Goal: Information Seeking & Learning: Check status

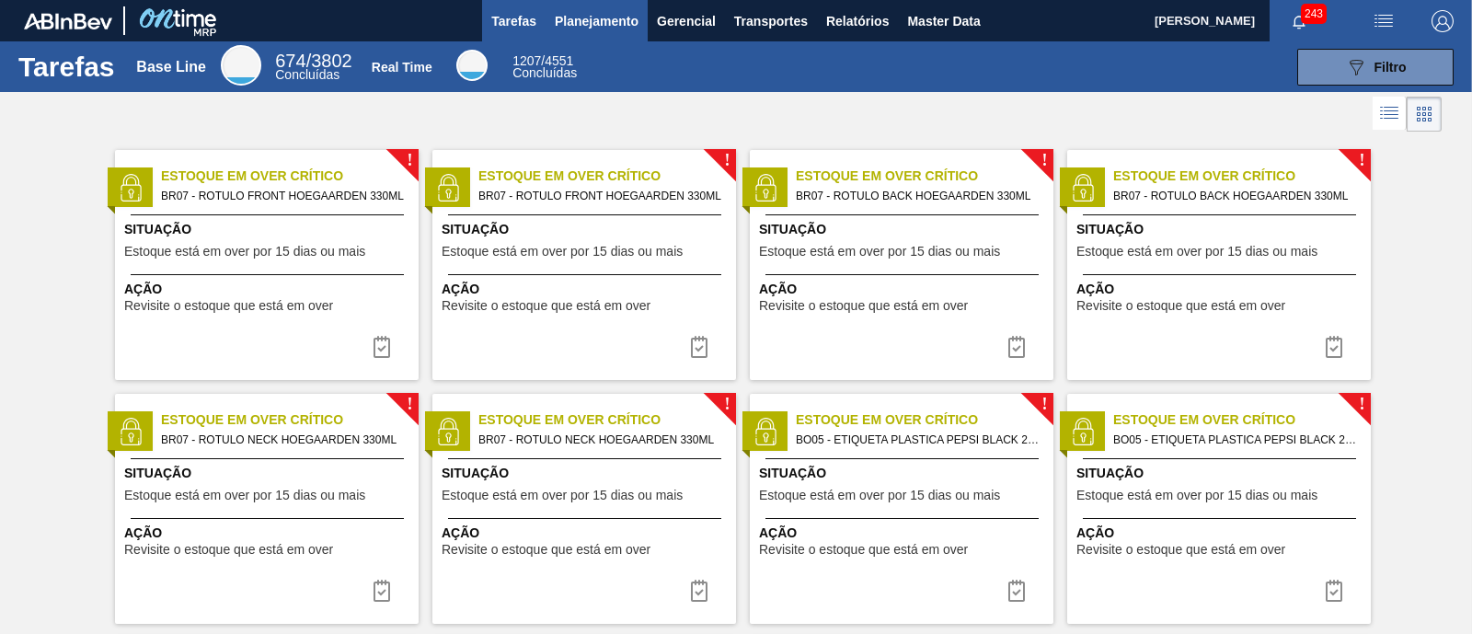
click at [596, 10] on span "Planejamento" at bounding box center [597, 21] width 84 height 22
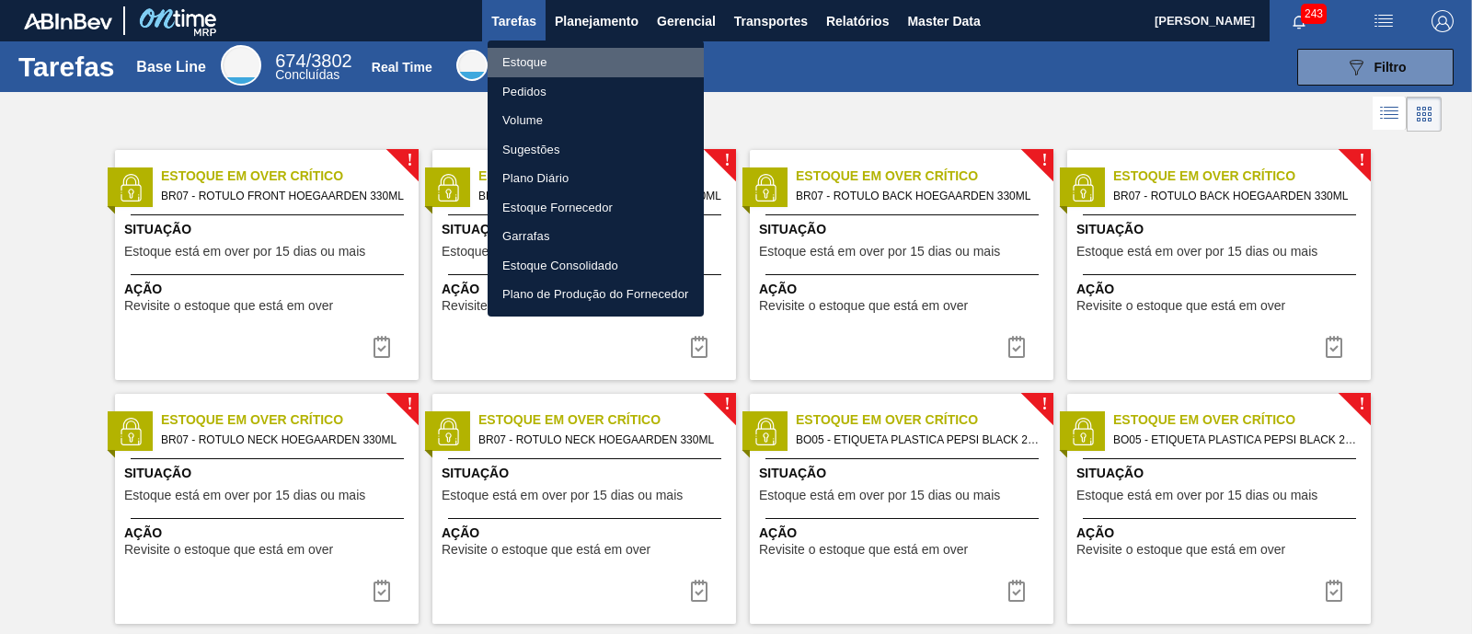
click at [535, 60] on li "Estoque" at bounding box center [596, 62] width 216 height 29
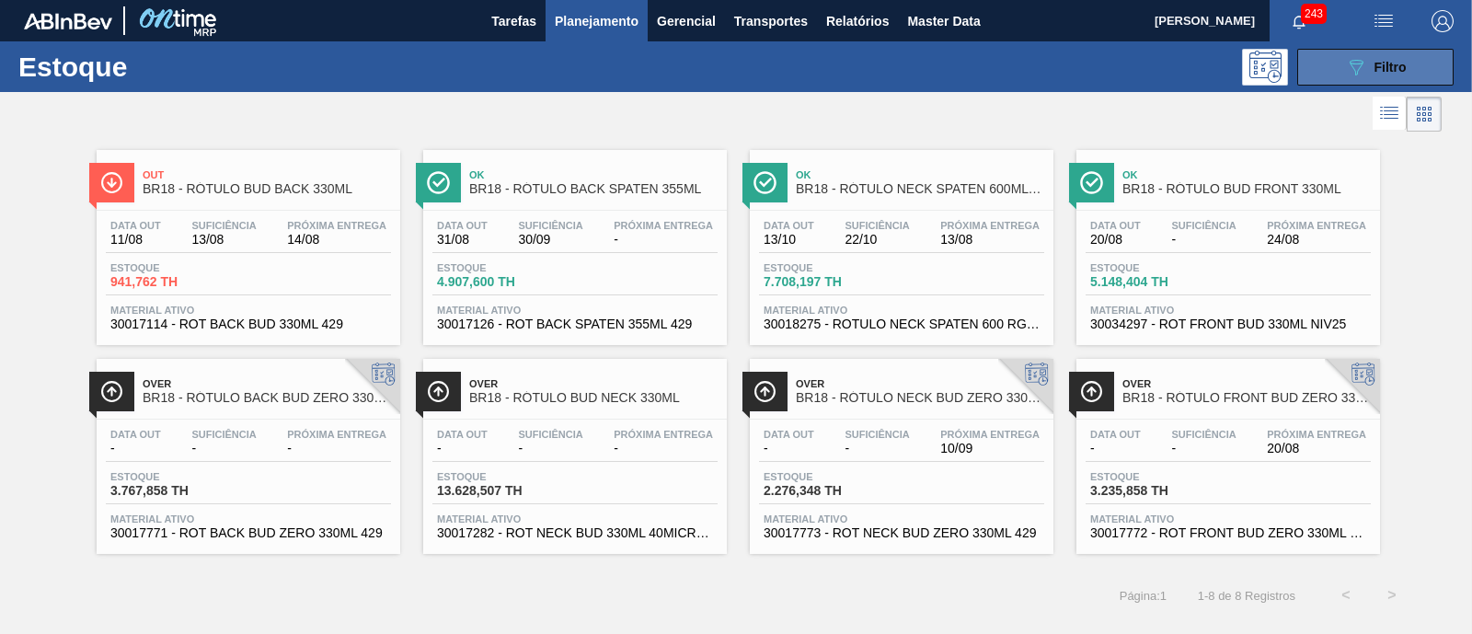
click at [1406, 66] on span "Filtro" at bounding box center [1391, 67] width 32 height 15
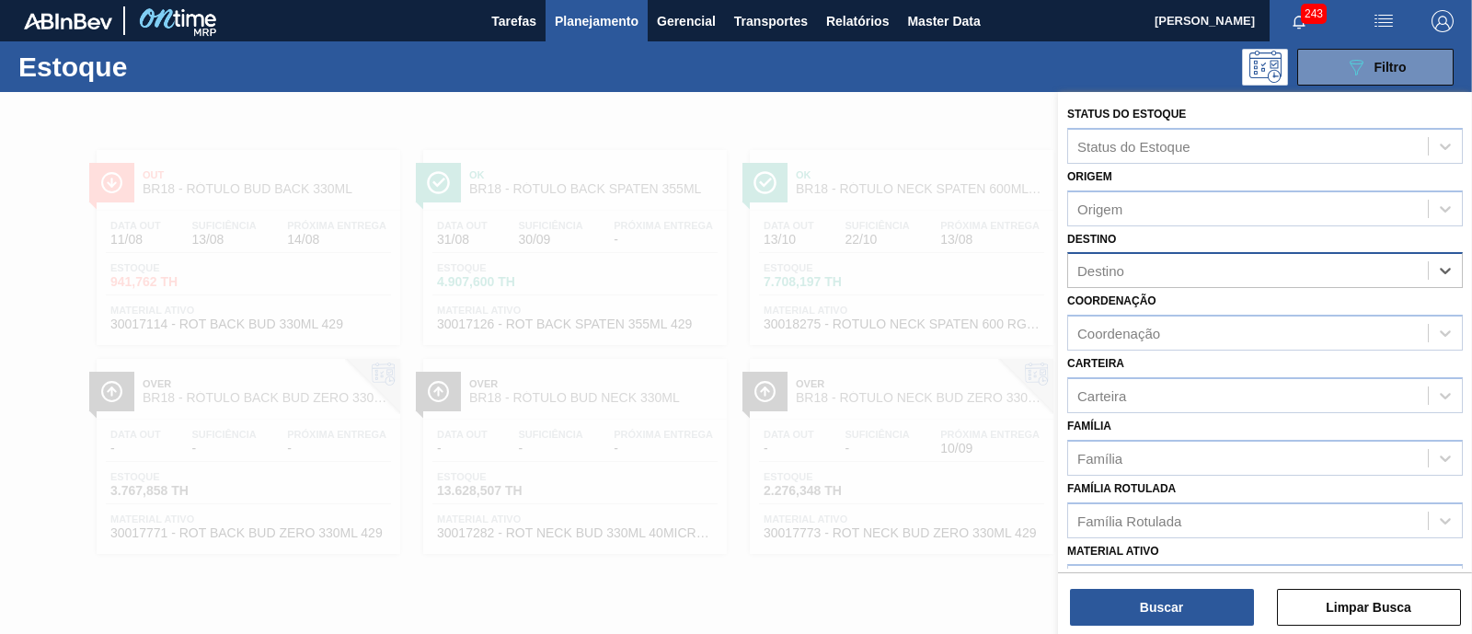
drag, startPoint x: 1415, startPoint y: 265, endPoint x: 1403, endPoint y: 278, distance: 17.0
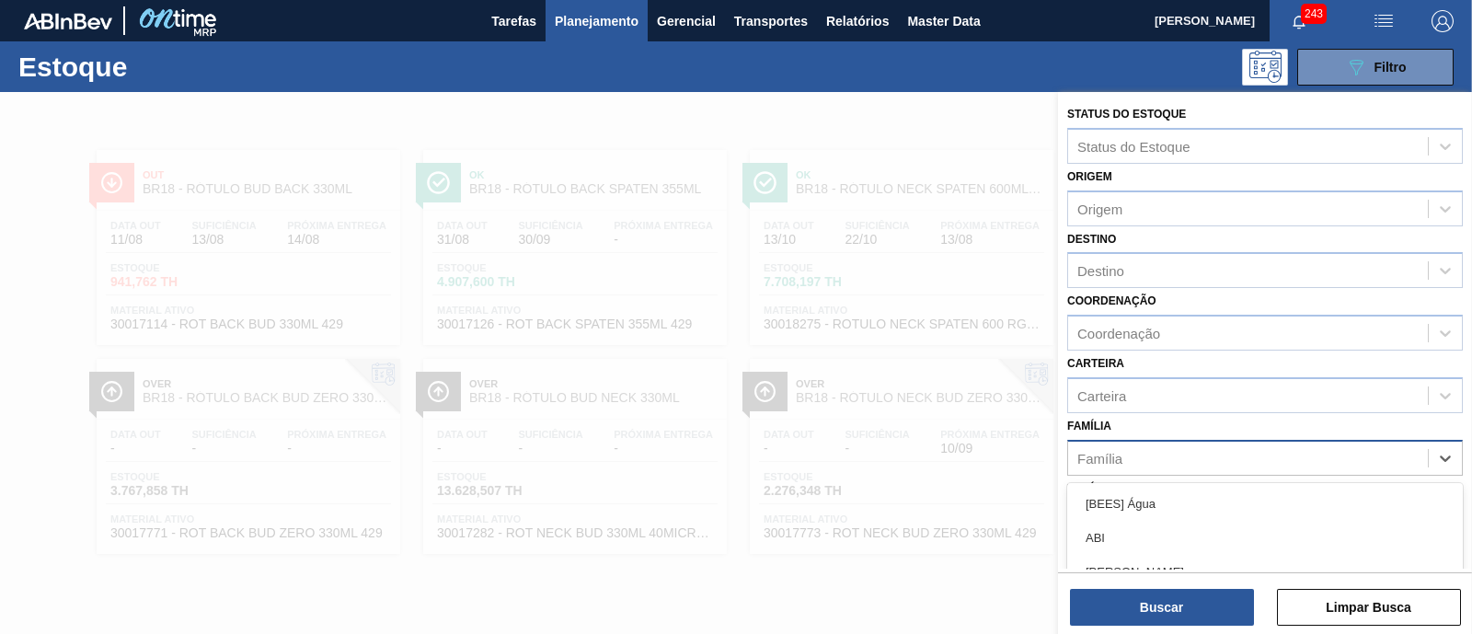
click at [1118, 450] on div "Família" at bounding box center [1100, 458] width 45 height 16
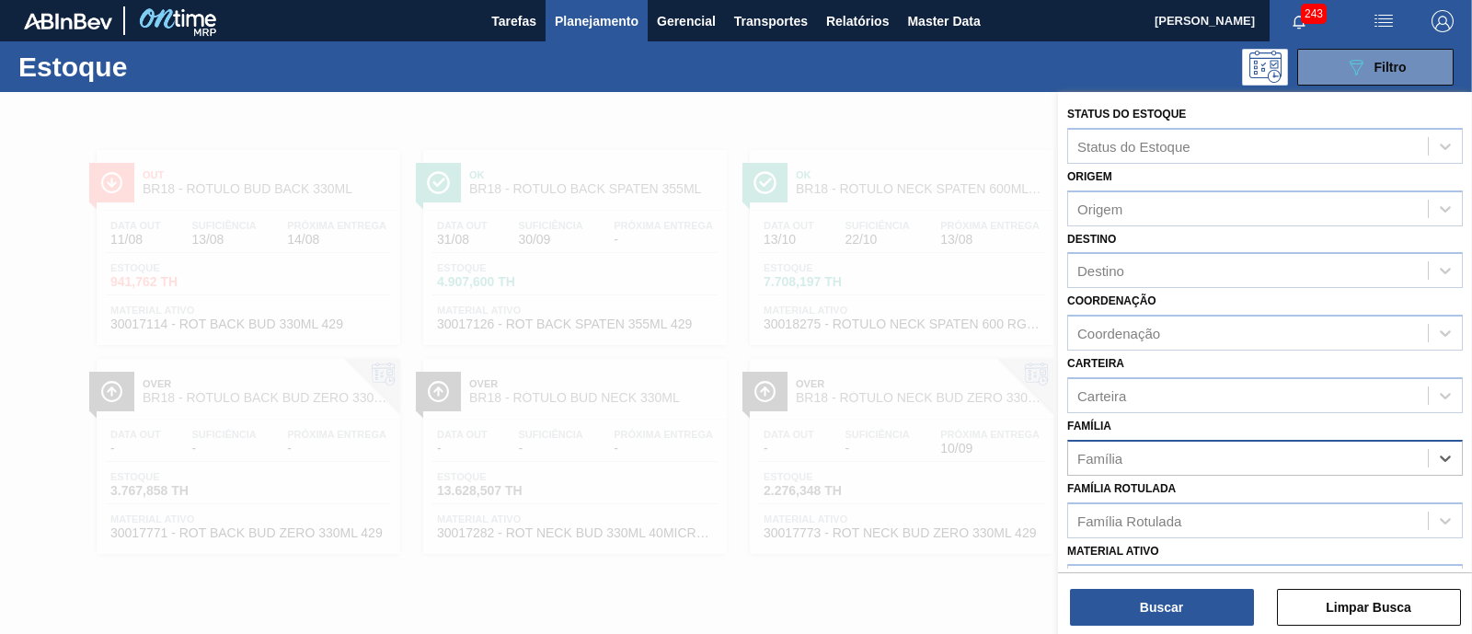
click at [1118, 456] on div "Família" at bounding box center [1100, 458] width 45 height 16
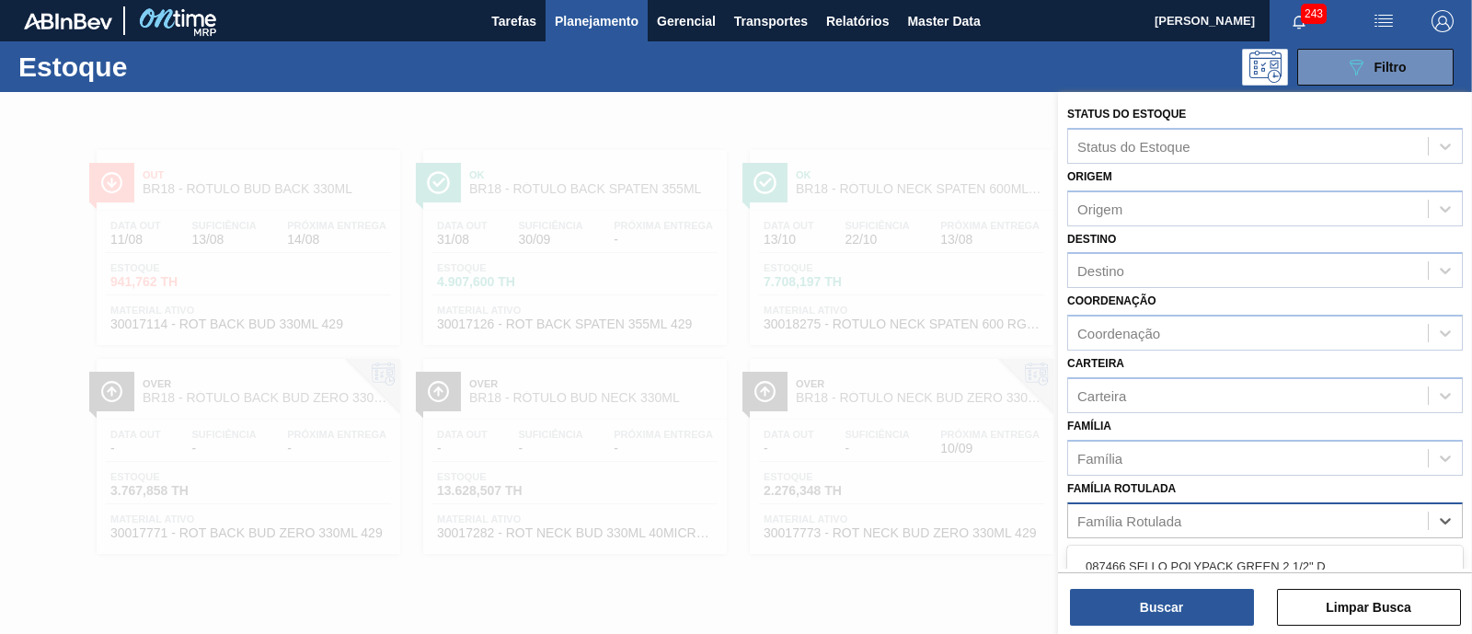
click at [1122, 507] on div "Família Rotulada" at bounding box center [1248, 520] width 360 height 27
type Rotulada "bud"
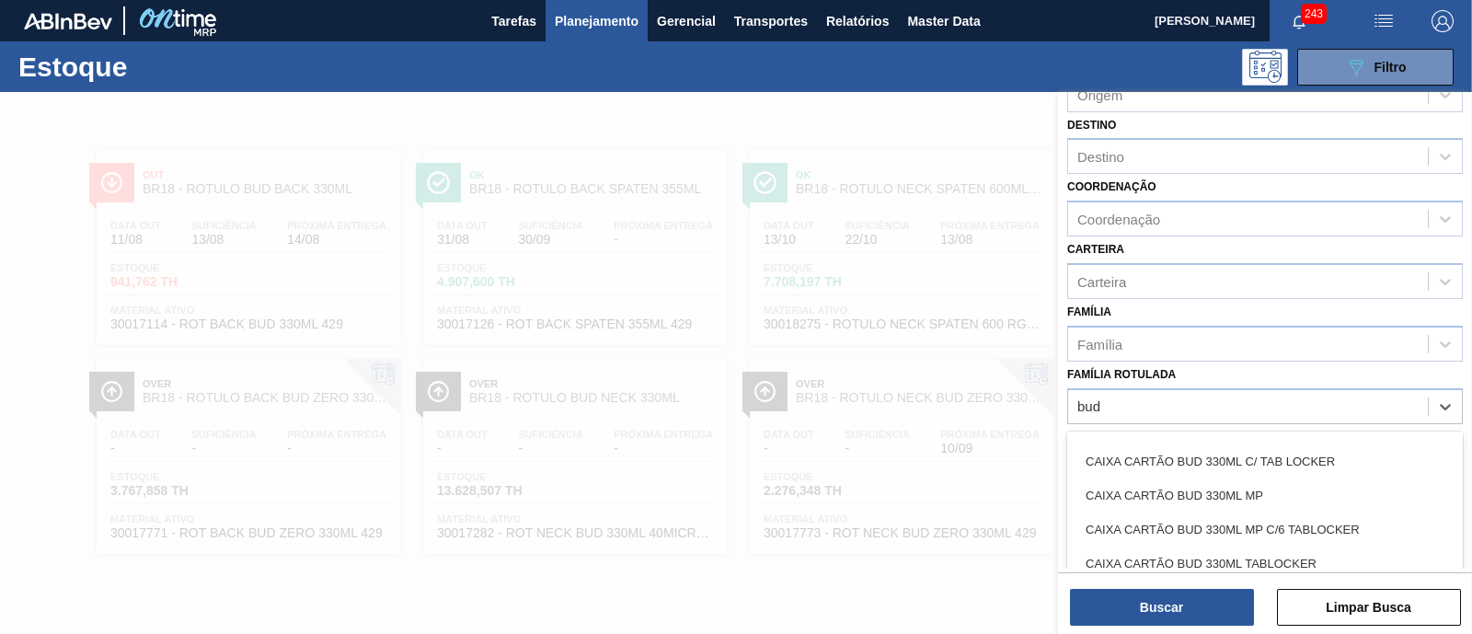
scroll to position [114, 0]
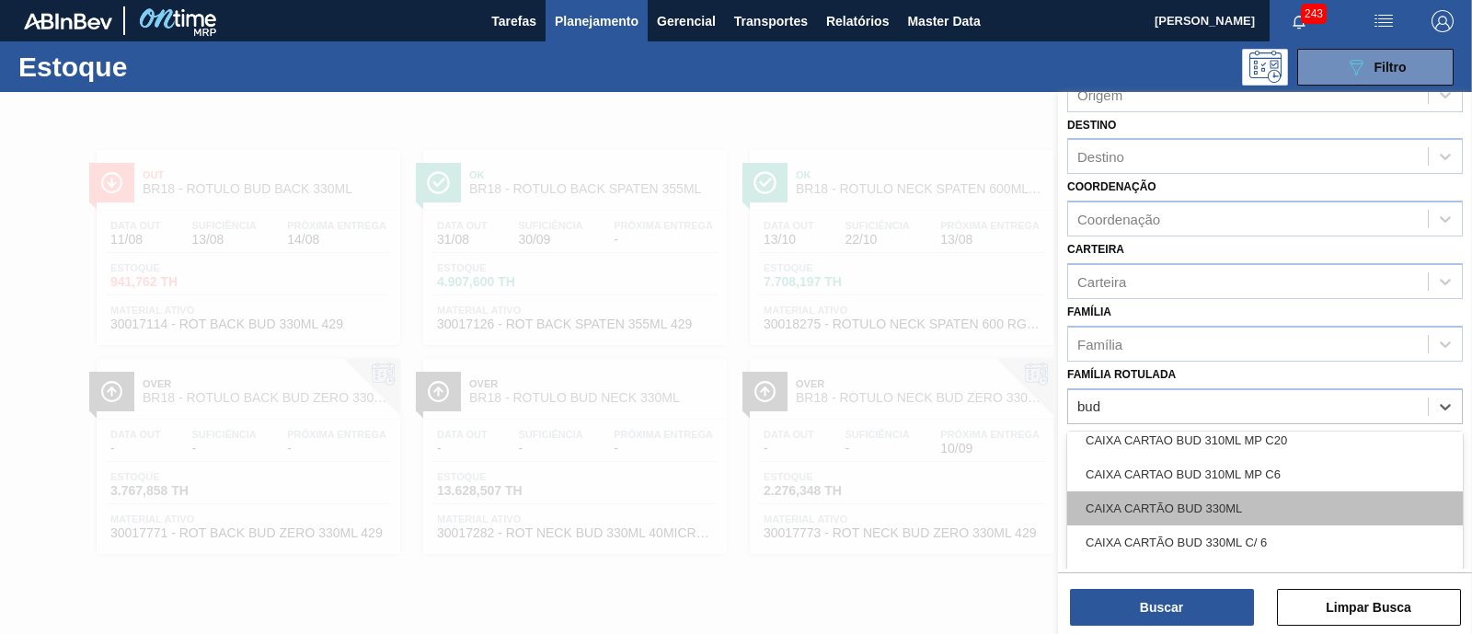
click at [1274, 498] on div "CAIXA CARTÃO BUD 330ML" at bounding box center [1266, 508] width 396 height 34
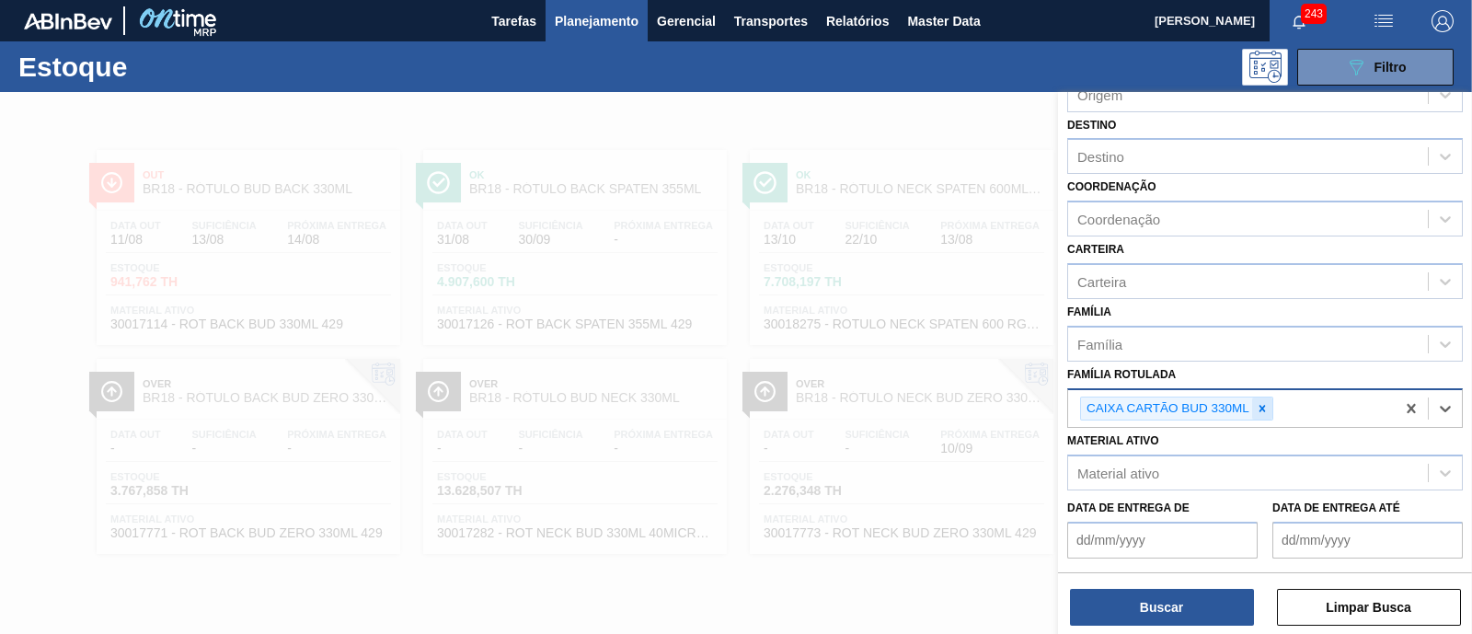
click at [1270, 408] on div at bounding box center [1263, 409] width 20 height 23
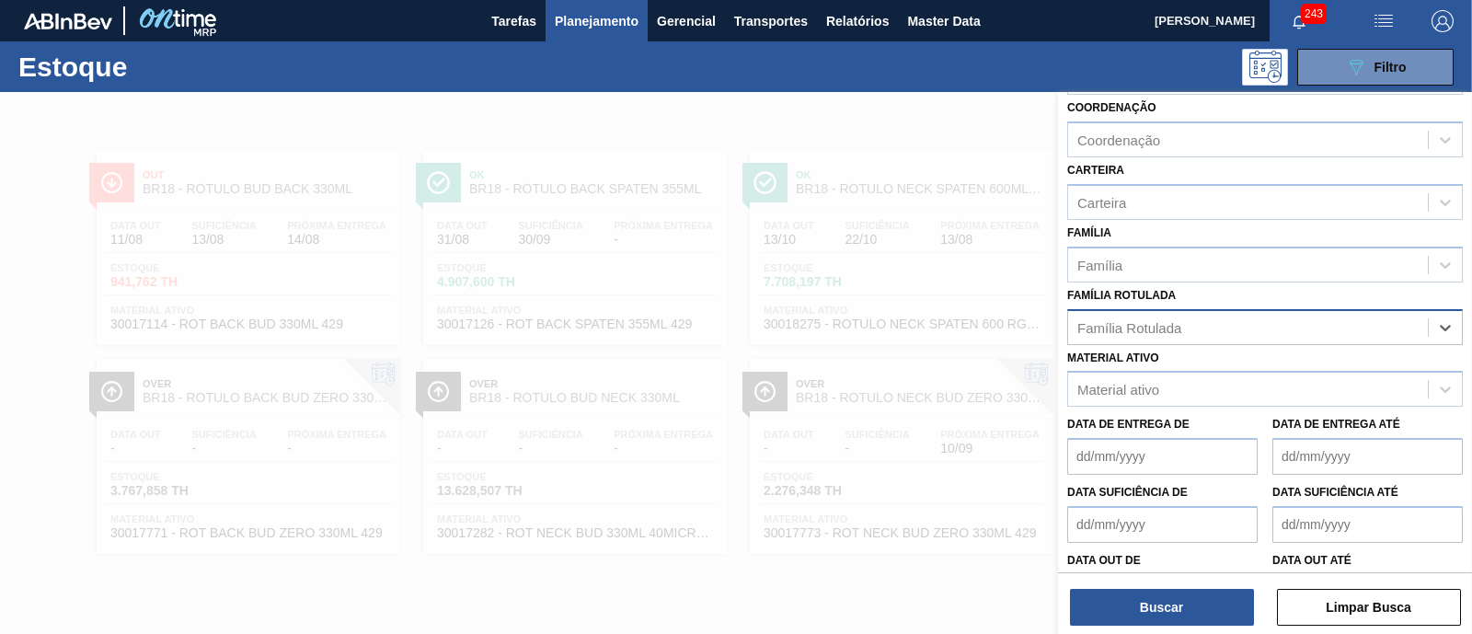
scroll to position [229, 0]
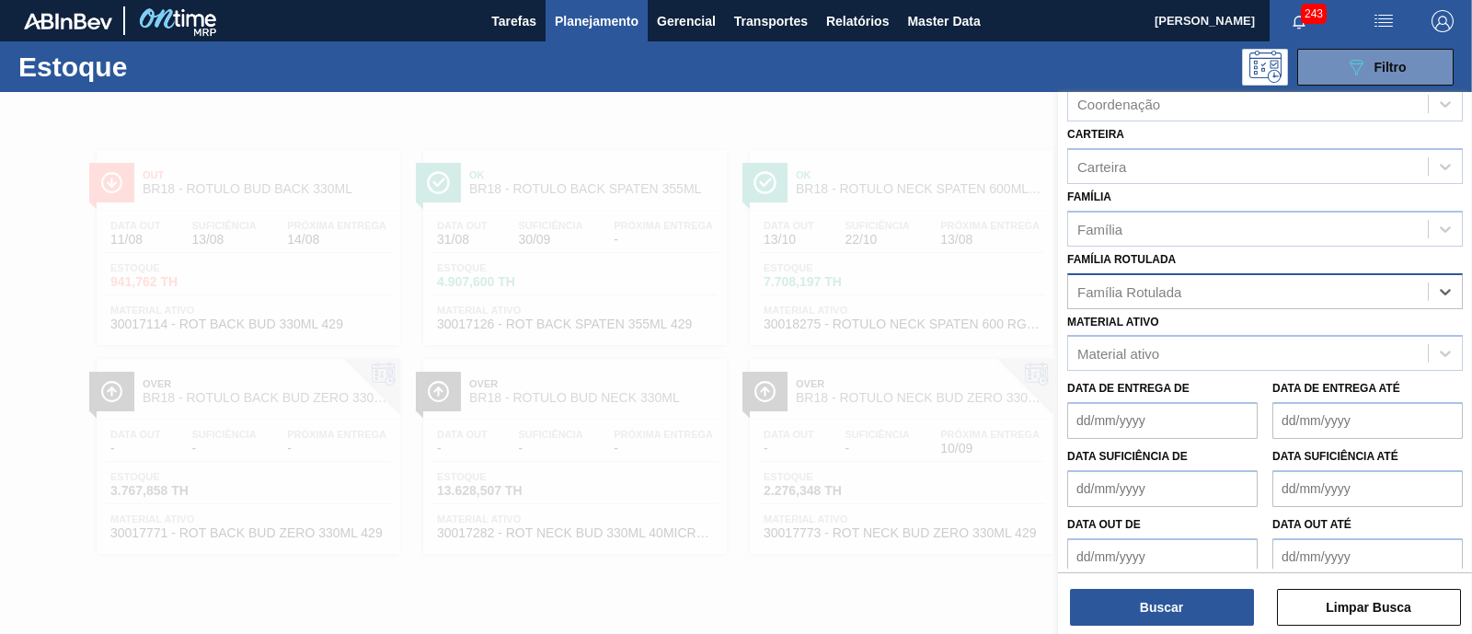
click at [1239, 284] on div "Família Rotulada" at bounding box center [1248, 291] width 360 height 27
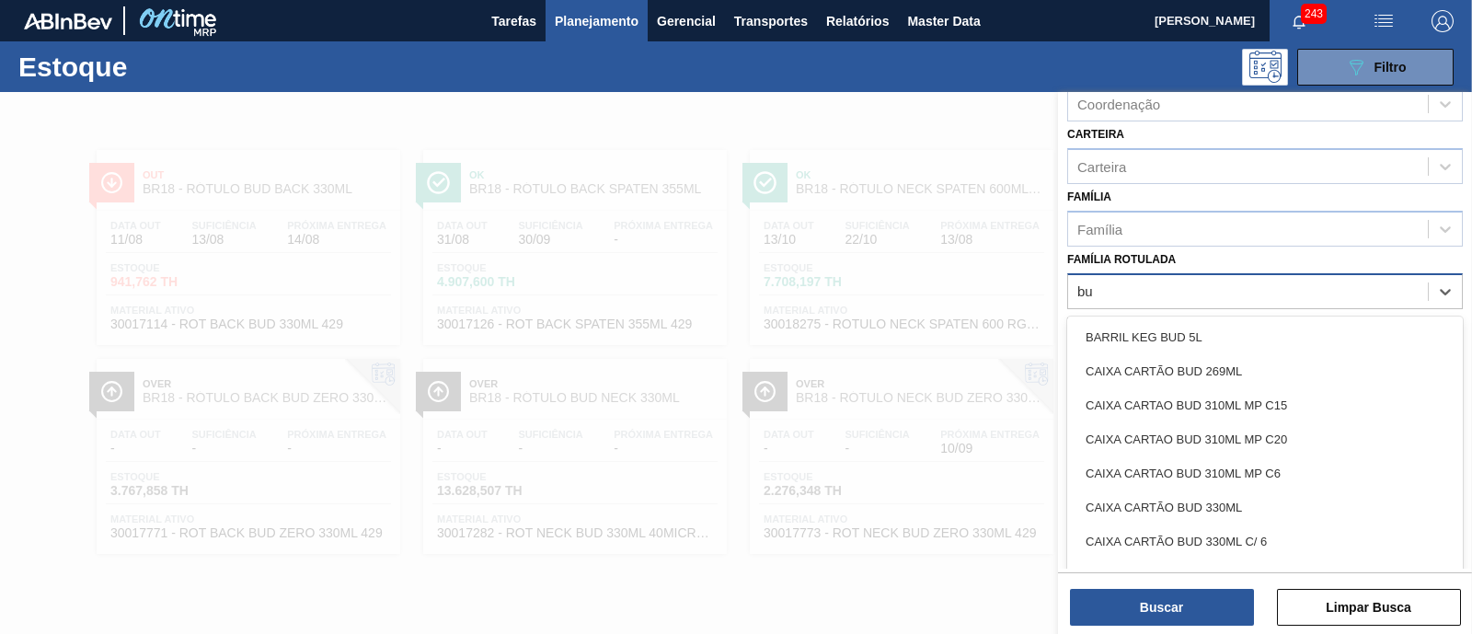
type Rotulada "b"
type Rotulada "bud 330"
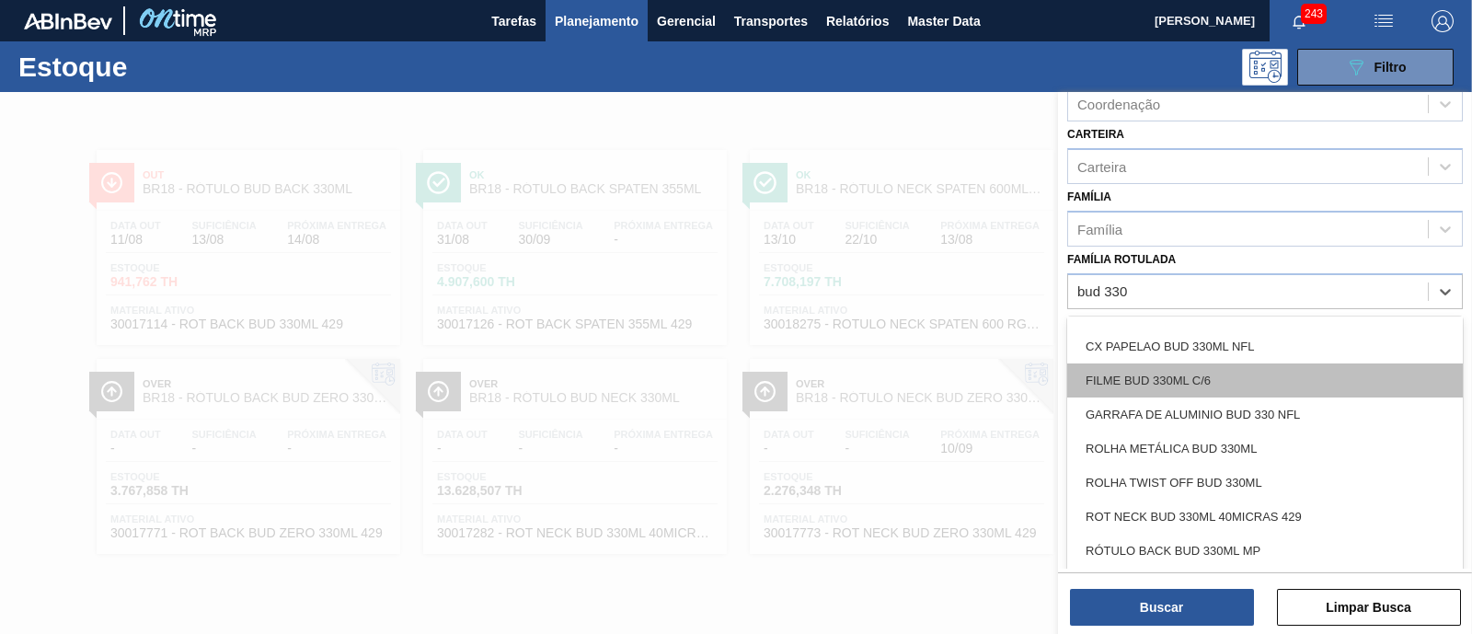
scroll to position [241, 0]
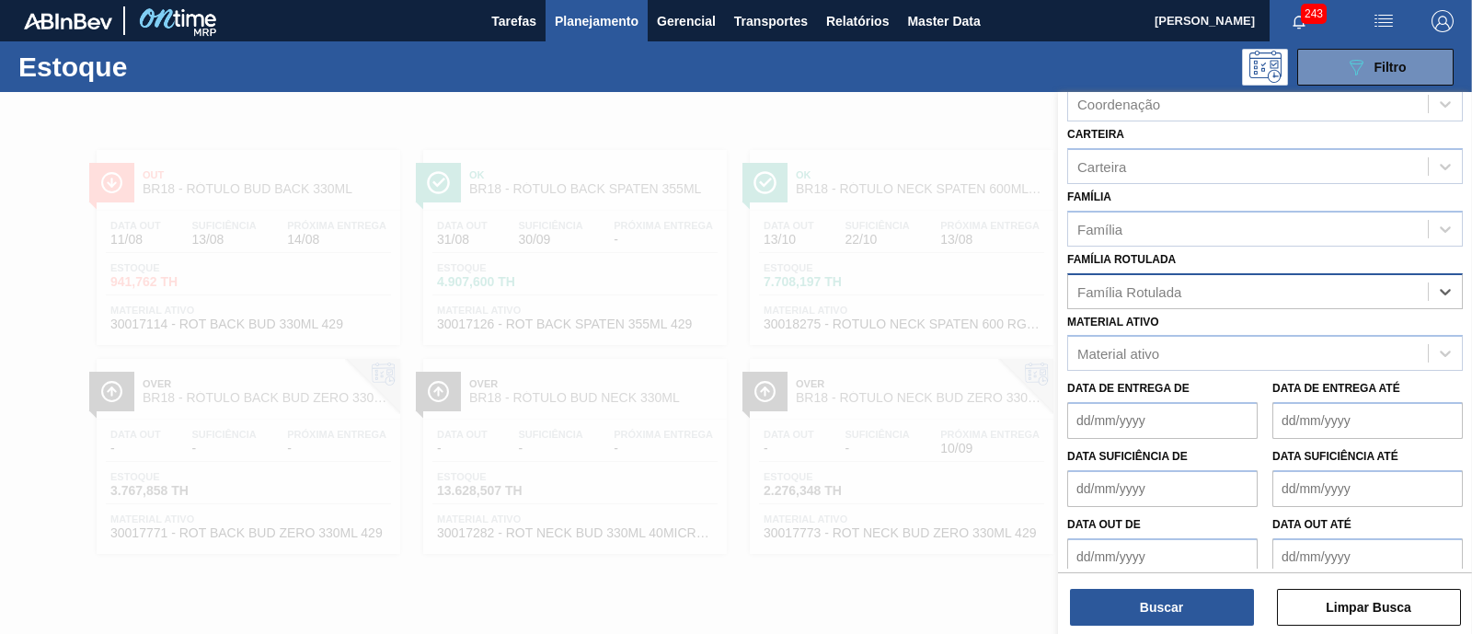
click at [1151, 286] on div "Família Rotulada" at bounding box center [1248, 291] width 360 height 27
click at [577, 598] on div at bounding box center [736, 409] width 1472 height 634
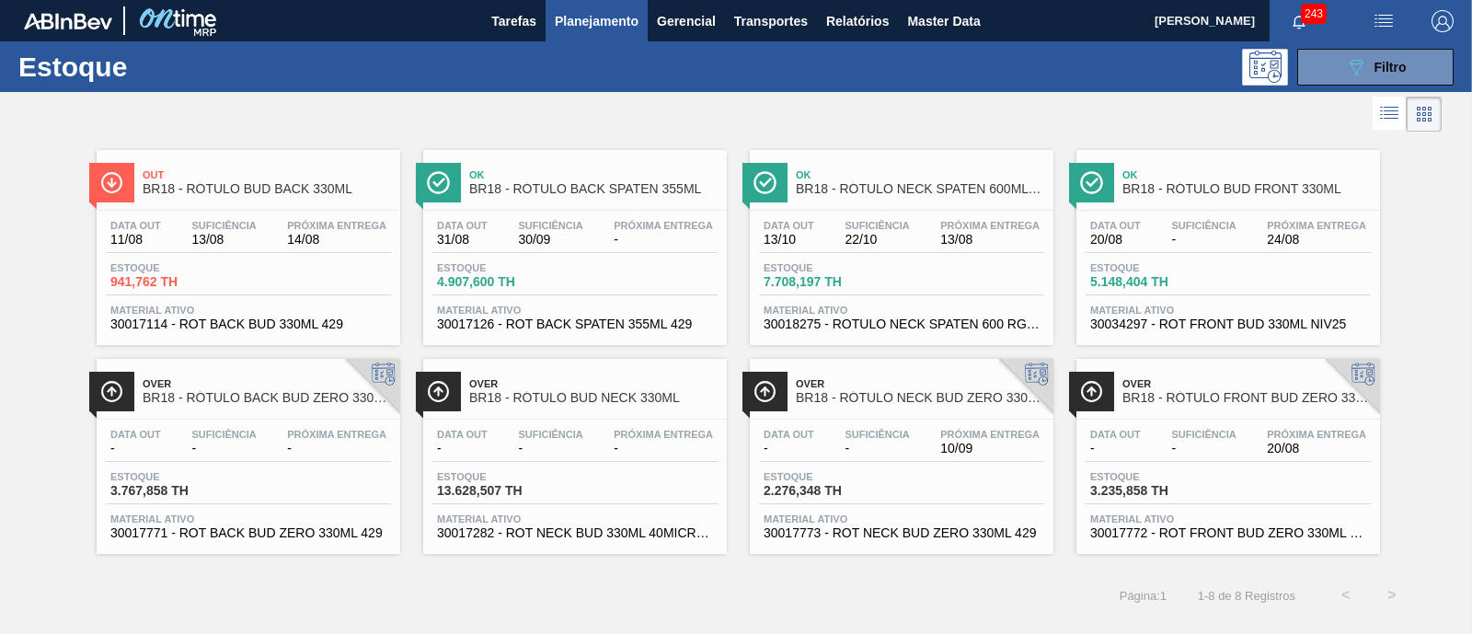
scroll to position [261, 0]
drag, startPoint x: 577, startPoint y: 448, endPoint x: 518, endPoint y: 595, distance: 157.7
click at [518, 595] on div "Página : 1 1 - 8 de 8 Registros < >" at bounding box center [707, 595] width 1415 height 46
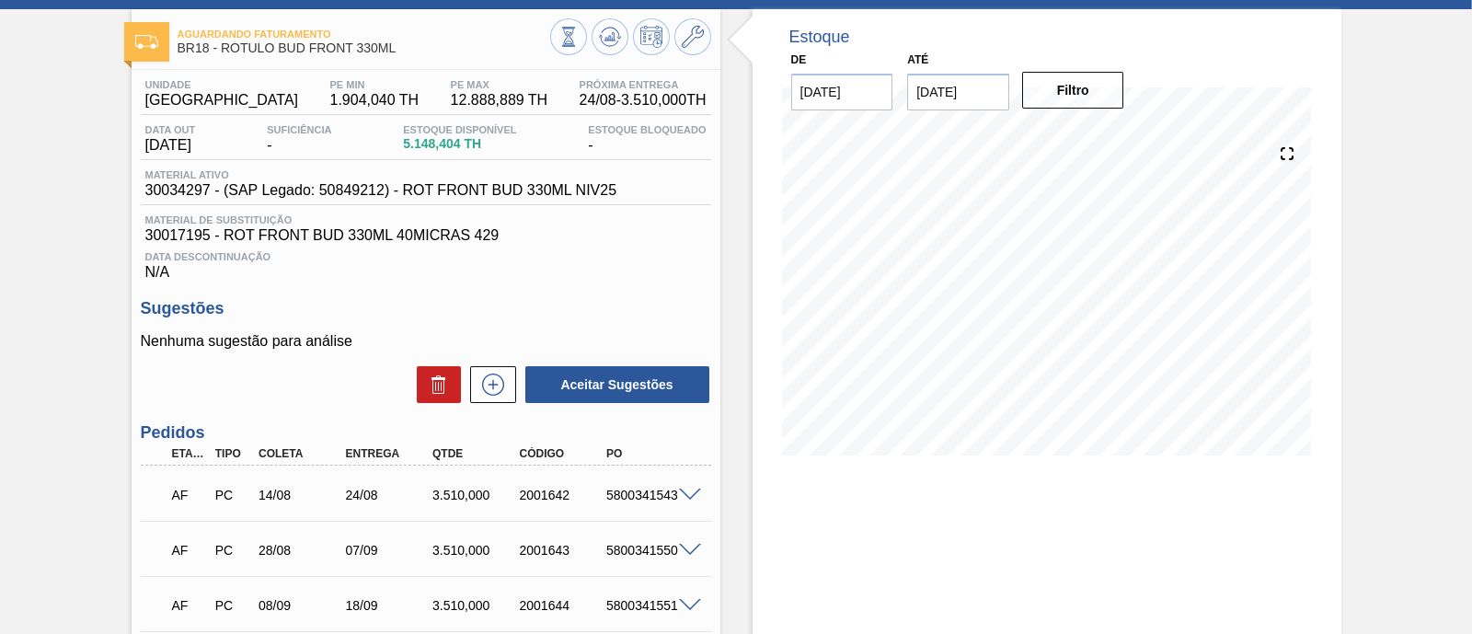
scroll to position [229, 0]
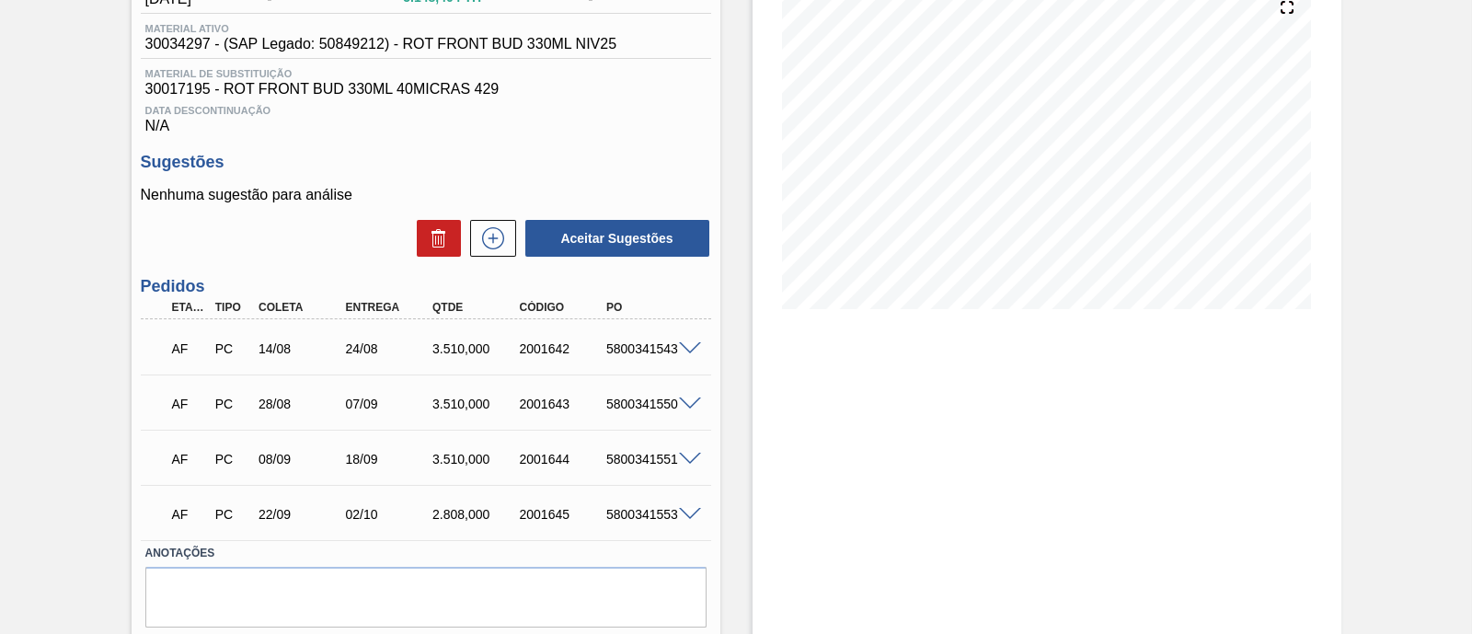
click at [683, 347] on span at bounding box center [690, 349] width 22 height 14
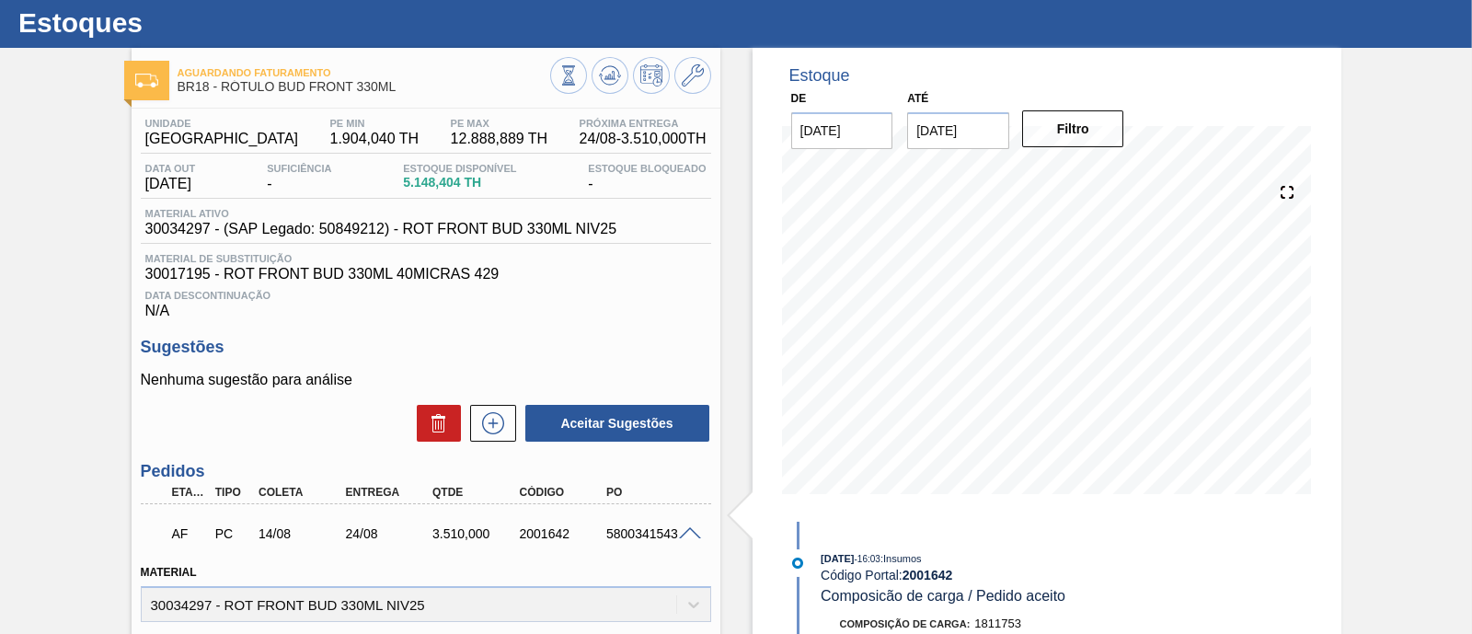
scroll to position [0, 0]
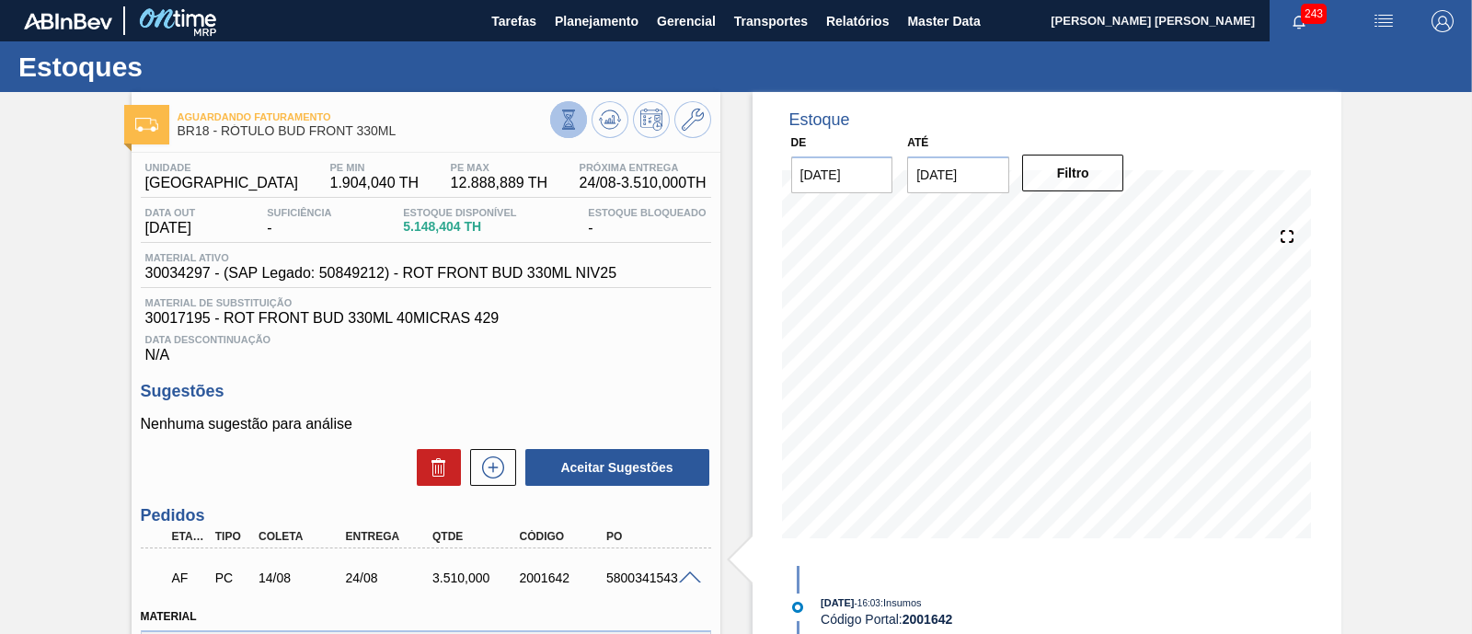
click at [554, 127] on button at bounding box center [568, 119] width 37 height 37
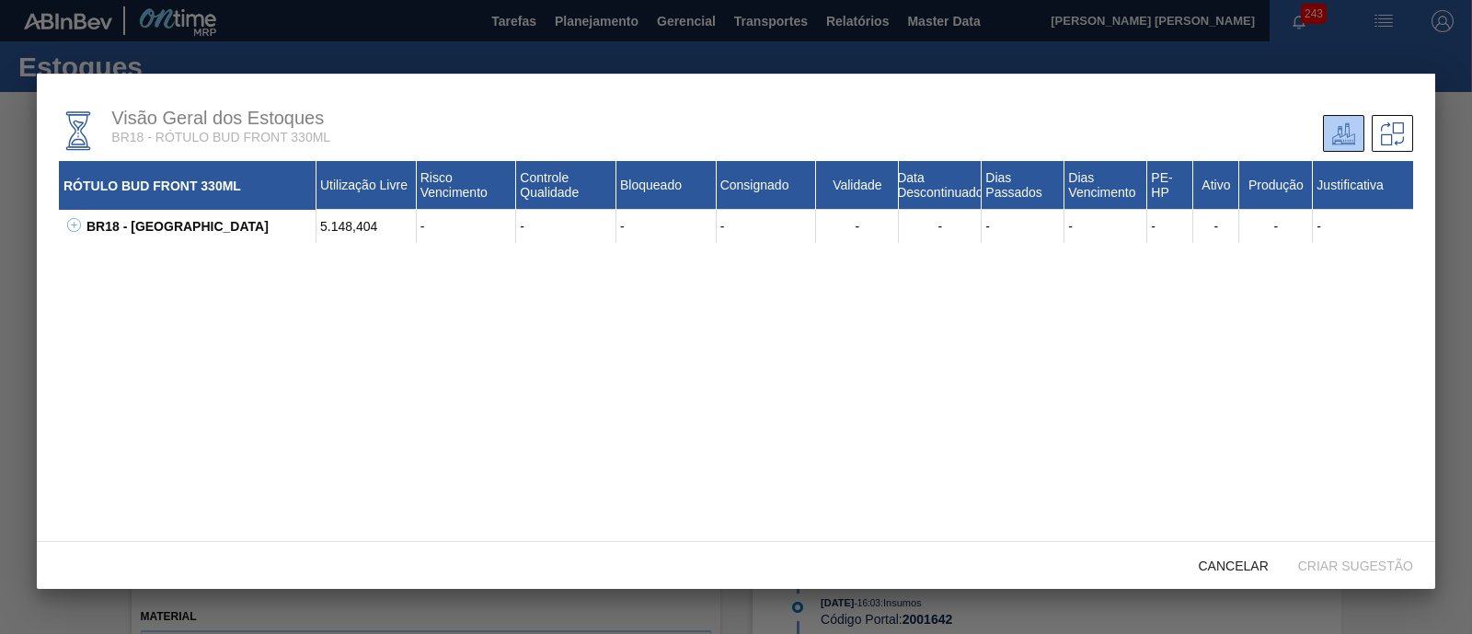
click at [76, 223] on icon at bounding box center [74, 225] width 14 height 14
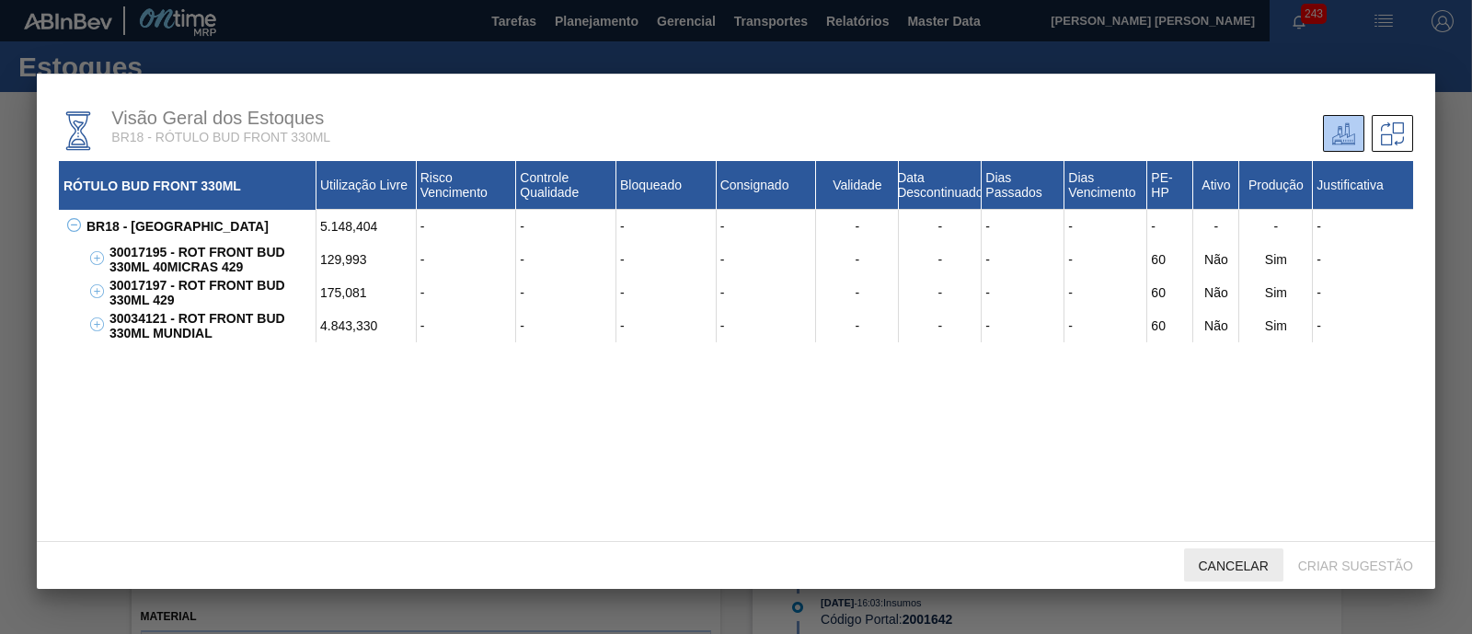
click at [1212, 565] on span "Cancelar" at bounding box center [1233, 566] width 99 height 15
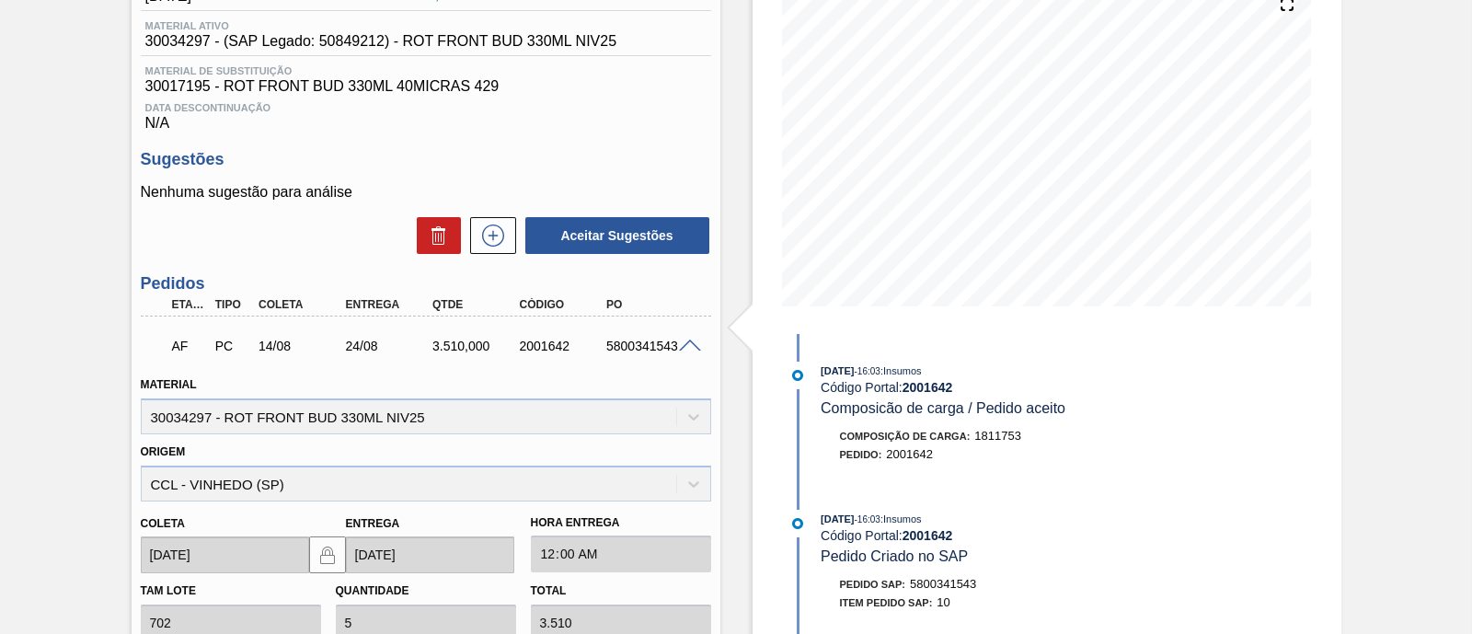
scroll to position [345, 0]
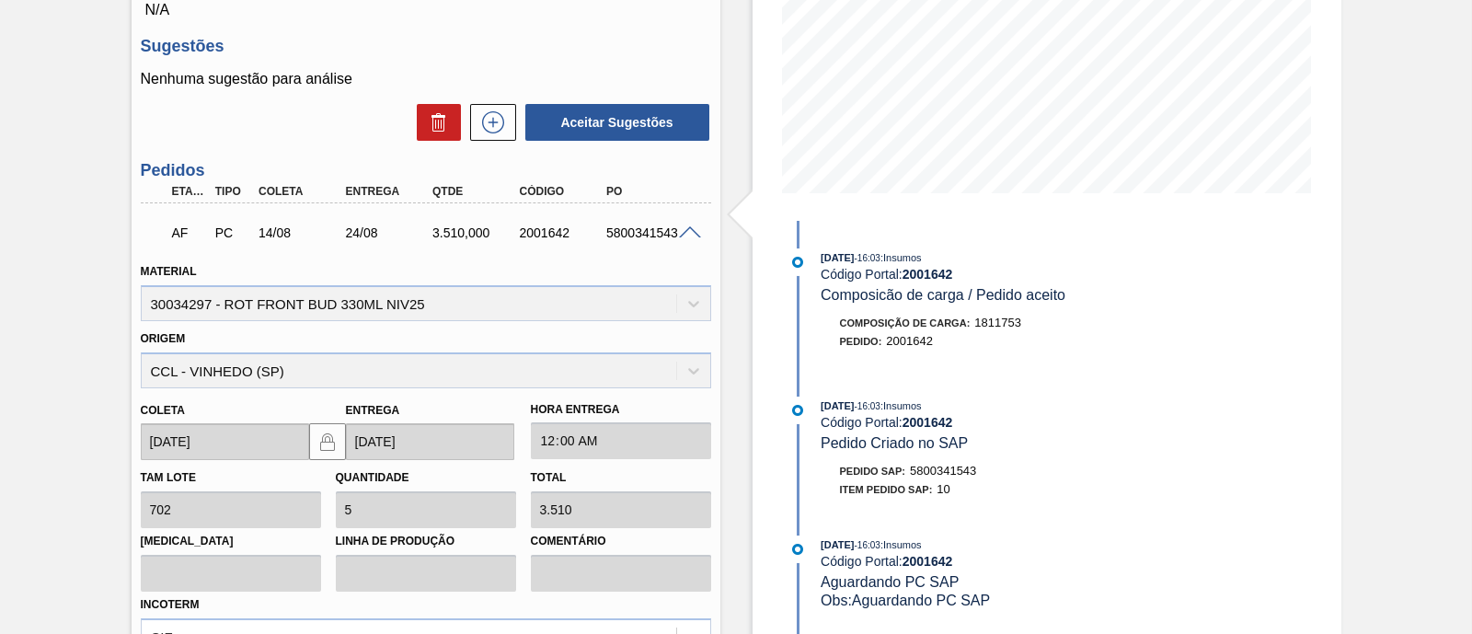
click at [683, 237] on span at bounding box center [690, 233] width 22 height 14
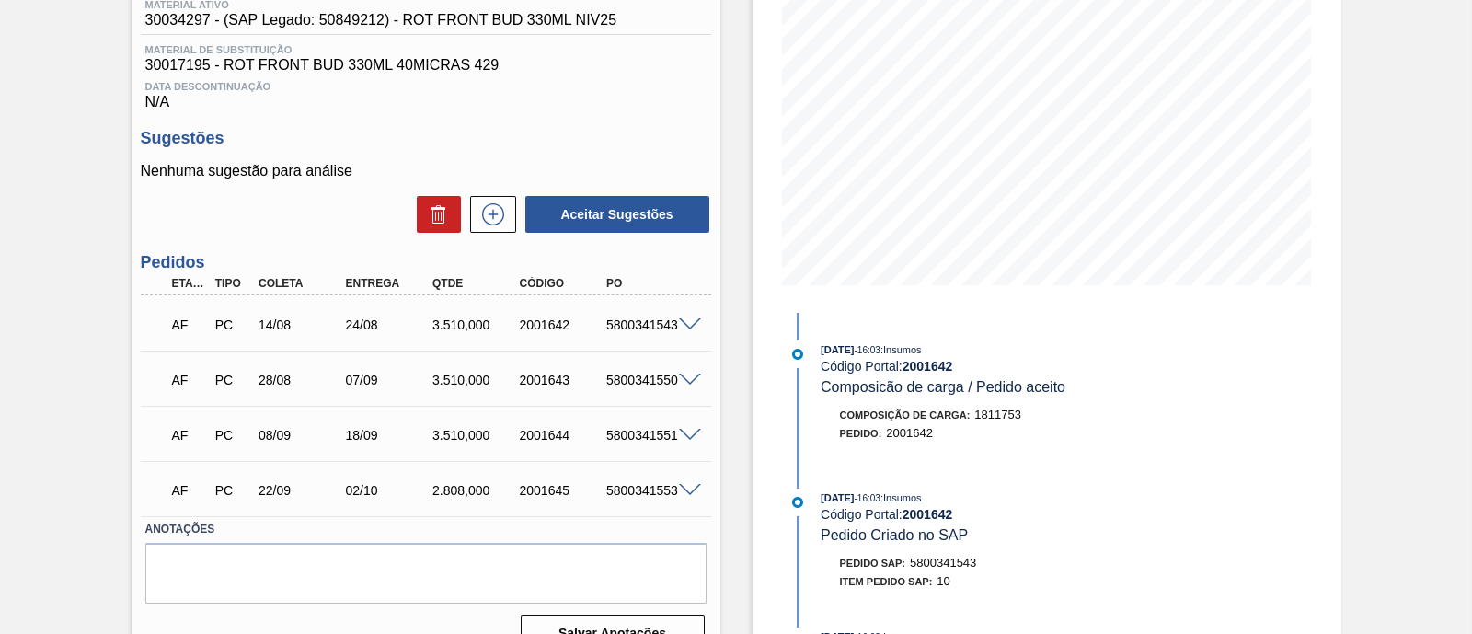
scroll to position [290, 0]
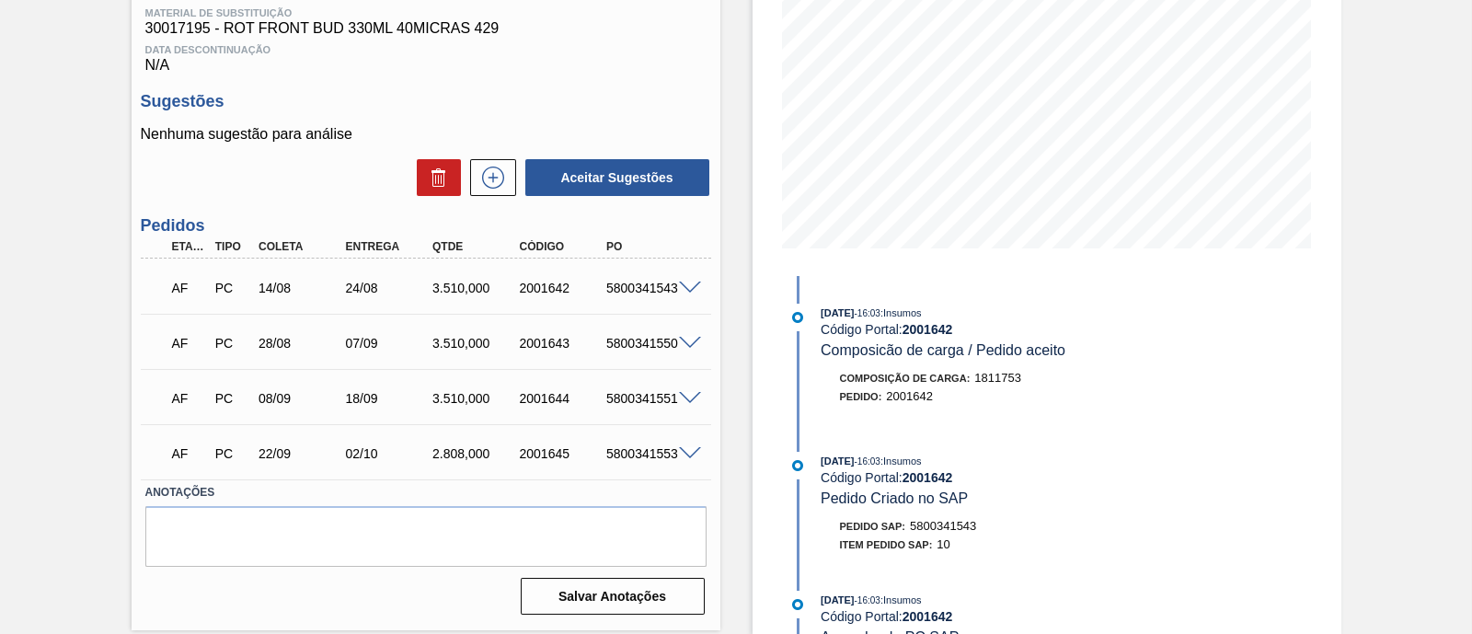
click at [689, 349] on span at bounding box center [690, 344] width 22 height 14
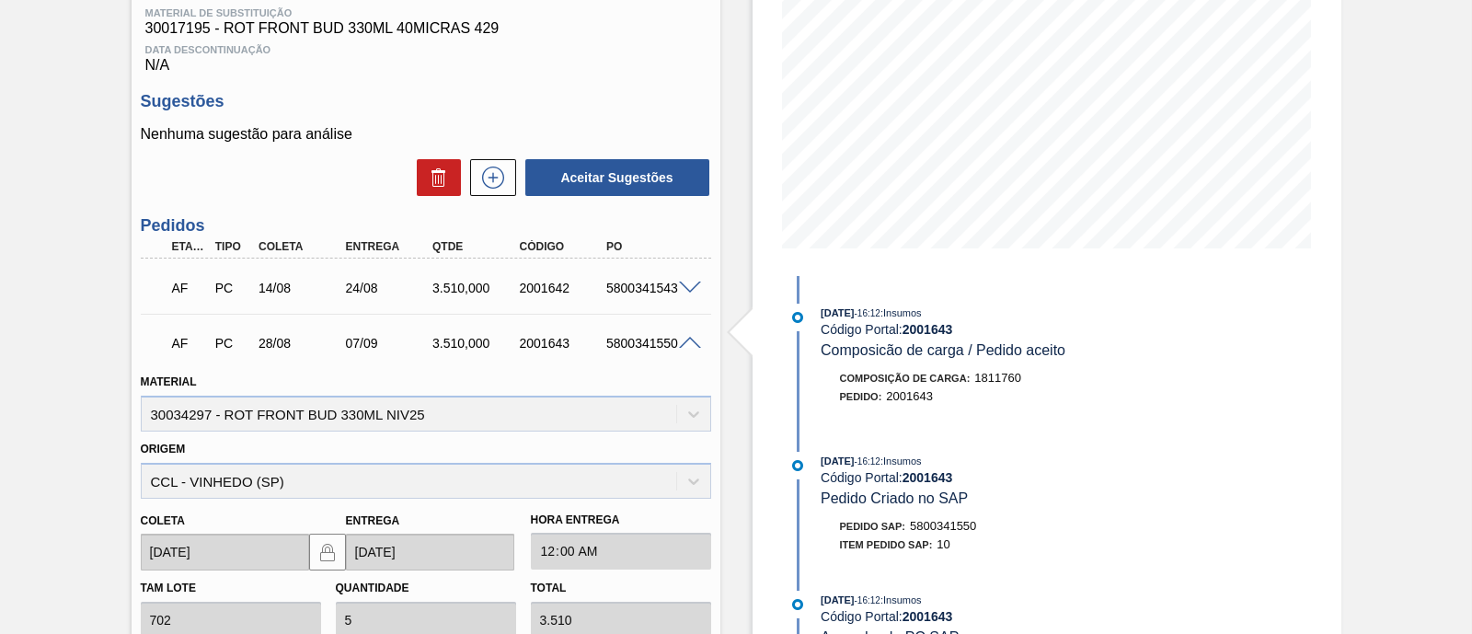
click at [686, 343] on span at bounding box center [690, 344] width 22 height 14
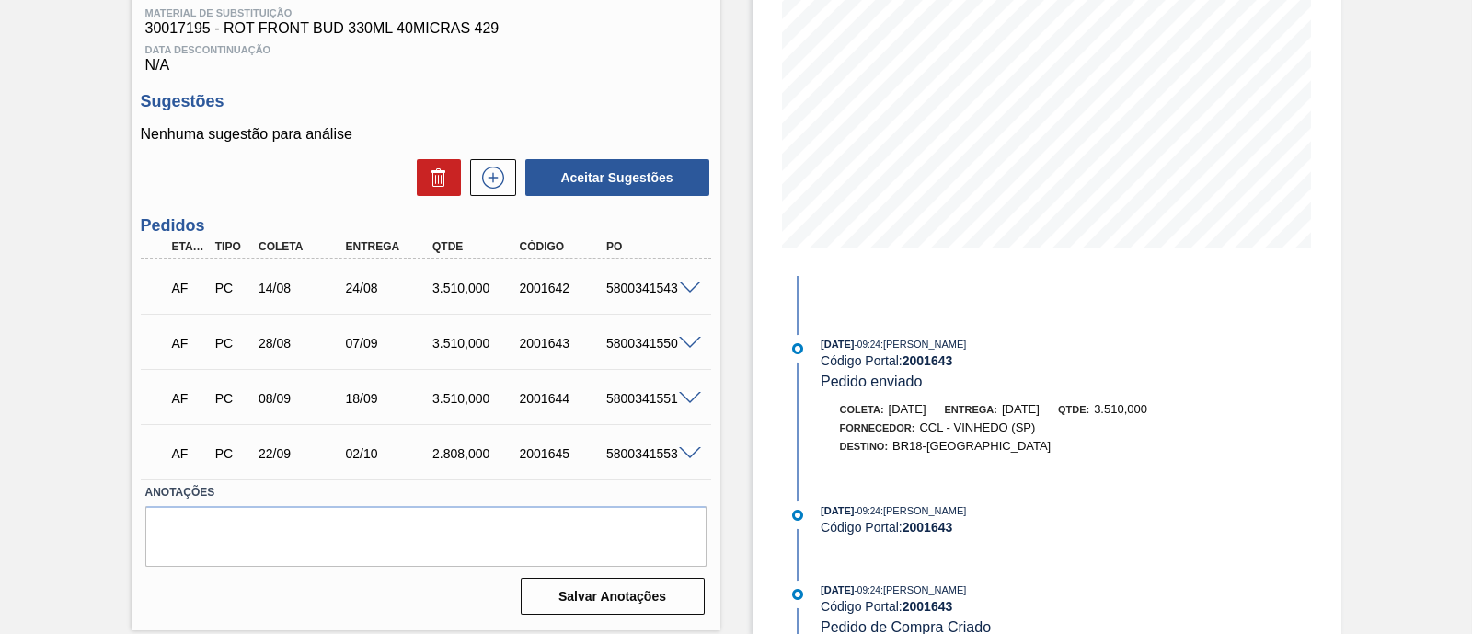
scroll to position [730, 0]
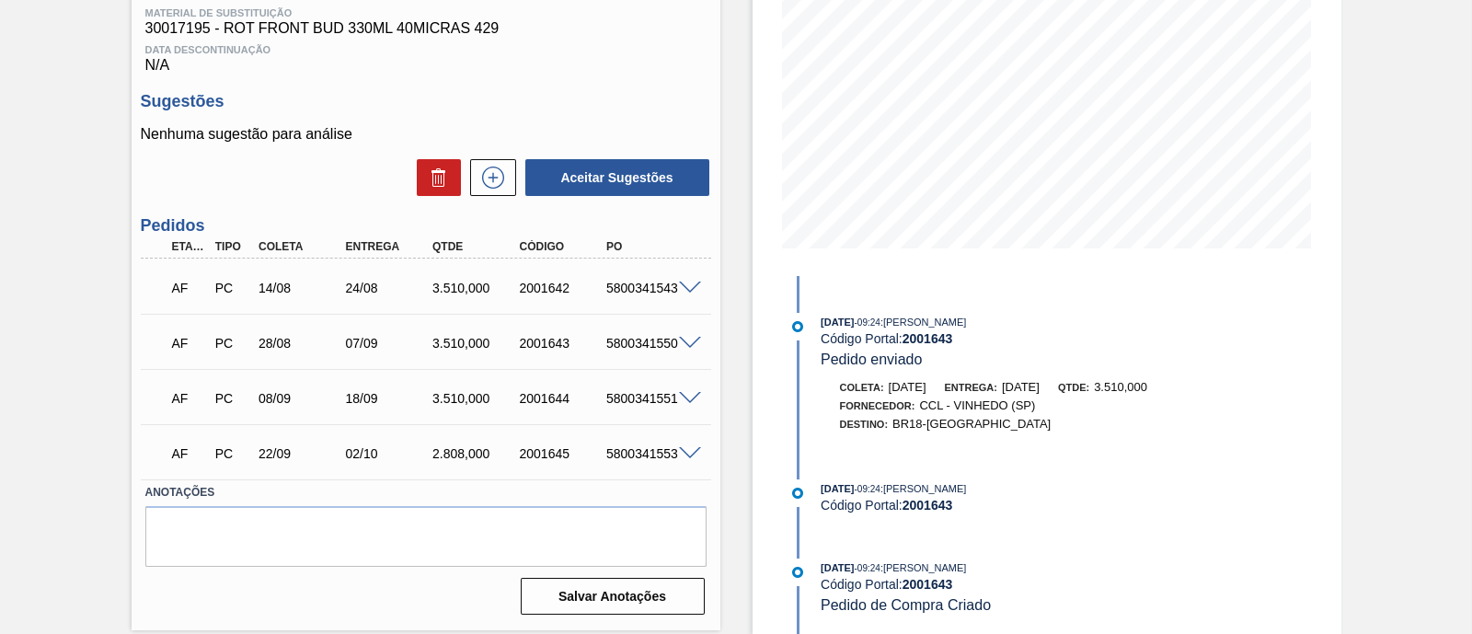
click at [693, 402] on span at bounding box center [690, 399] width 22 height 14
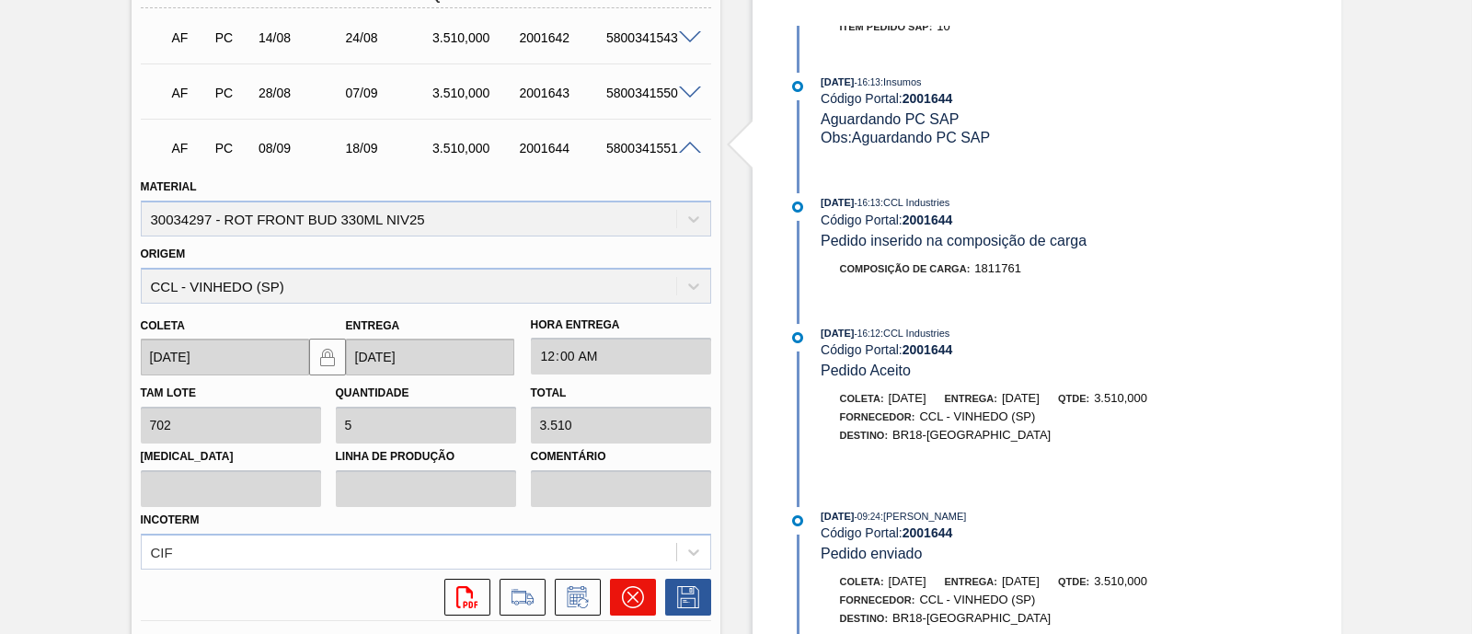
scroll to position [504, 0]
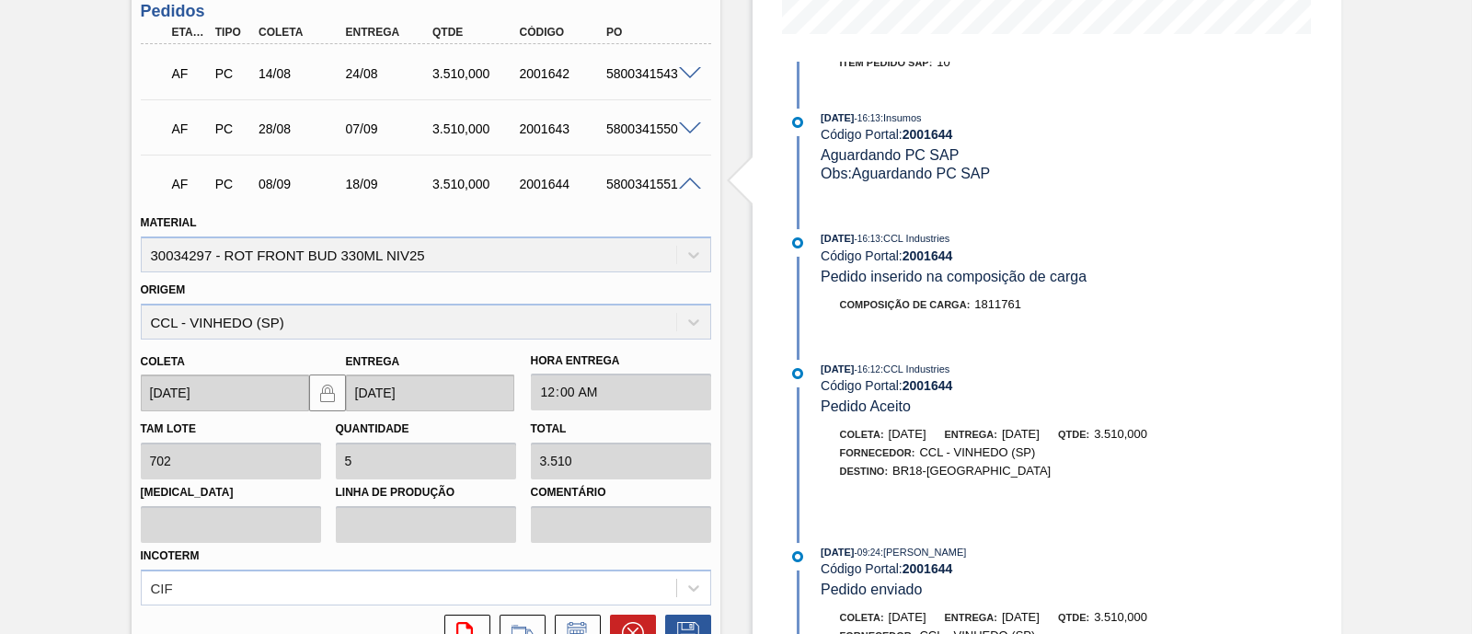
click at [689, 183] on span at bounding box center [690, 185] width 22 height 14
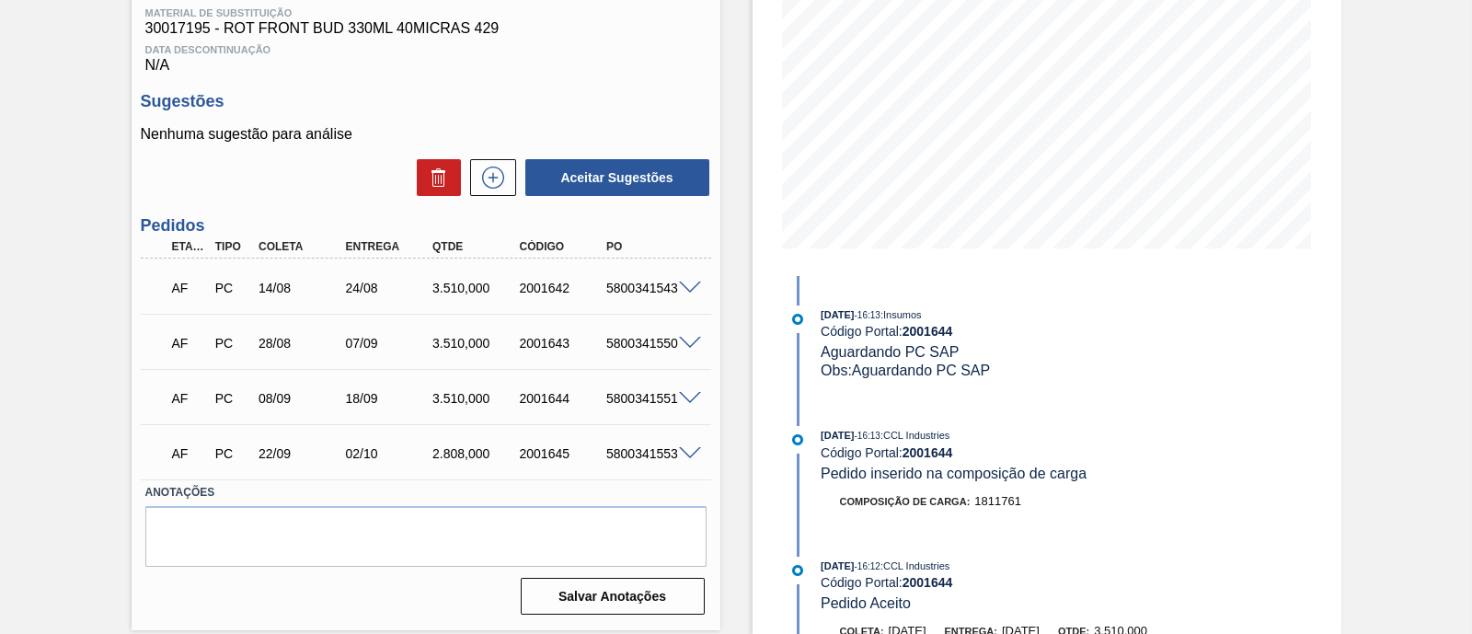
scroll to position [290, 0]
click at [687, 461] on span at bounding box center [690, 454] width 22 height 14
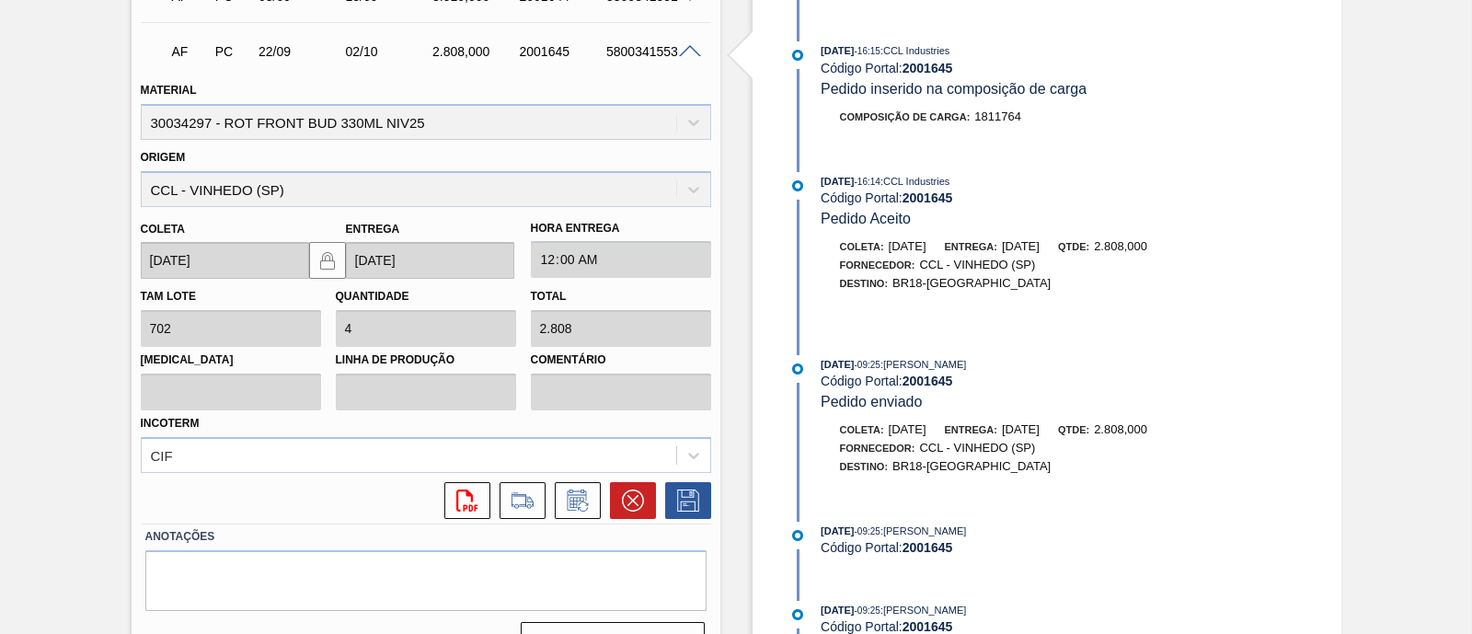
scroll to position [734, 0]
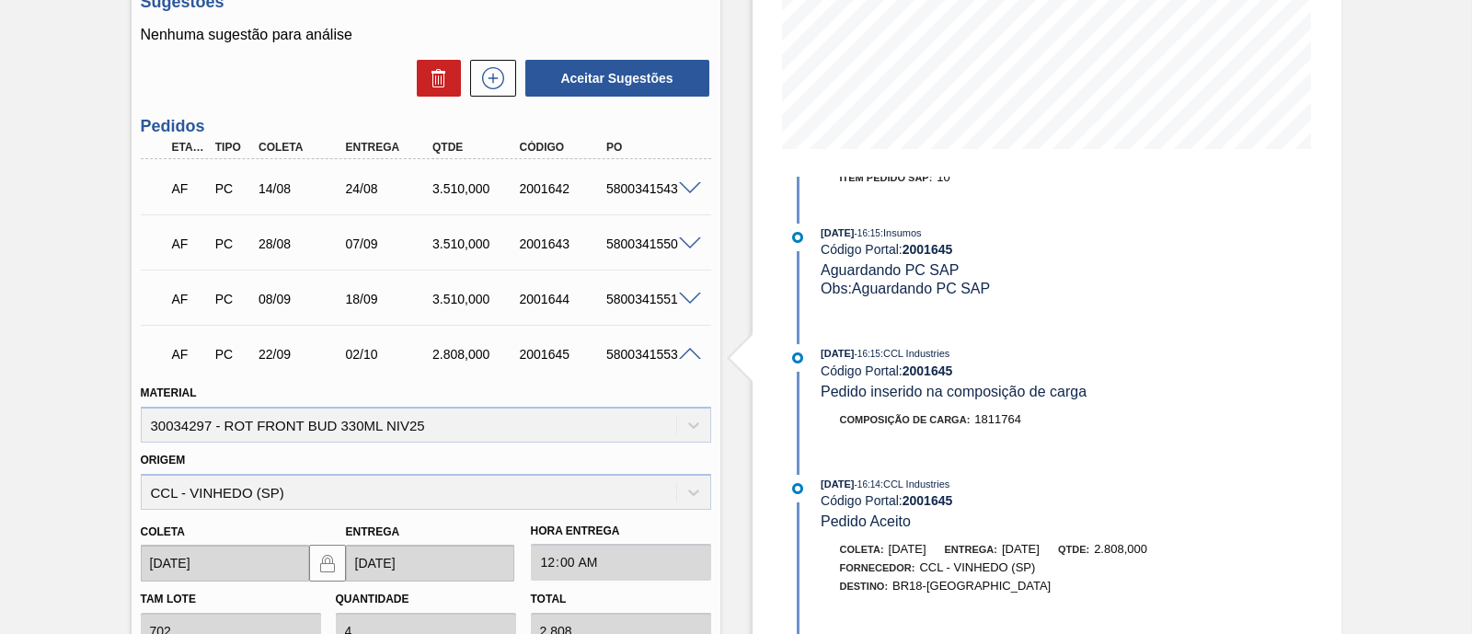
click at [697, 357] on span at bounding box center [690, 355] width 22 height 14
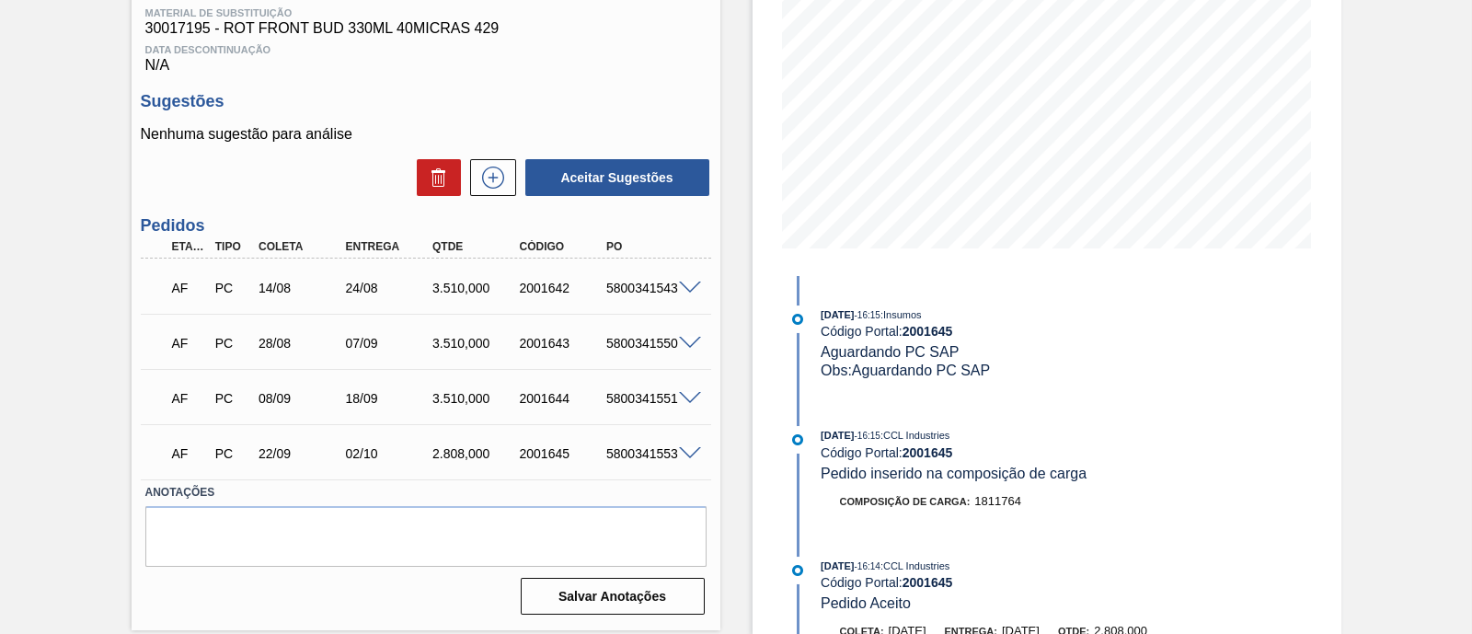
click at [698, 294] on span at bounding box center [690, 289] width 22 height 14
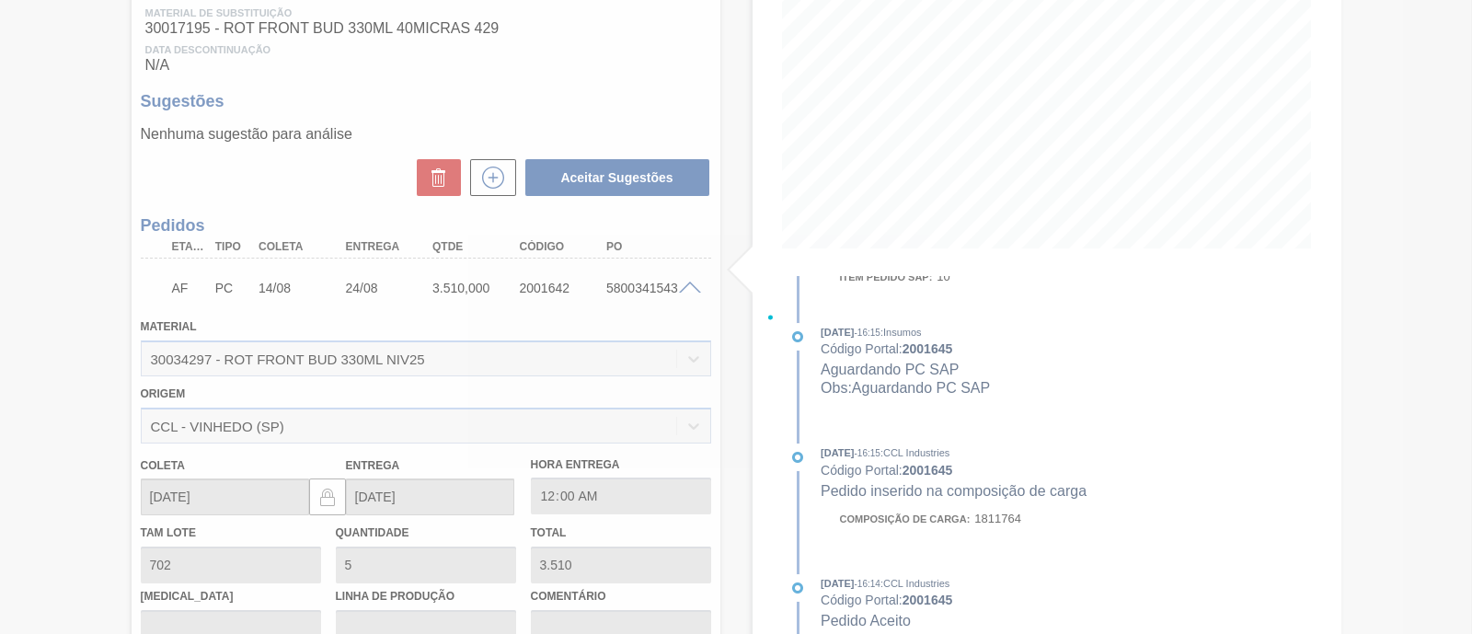
scroll to position [389, 0]
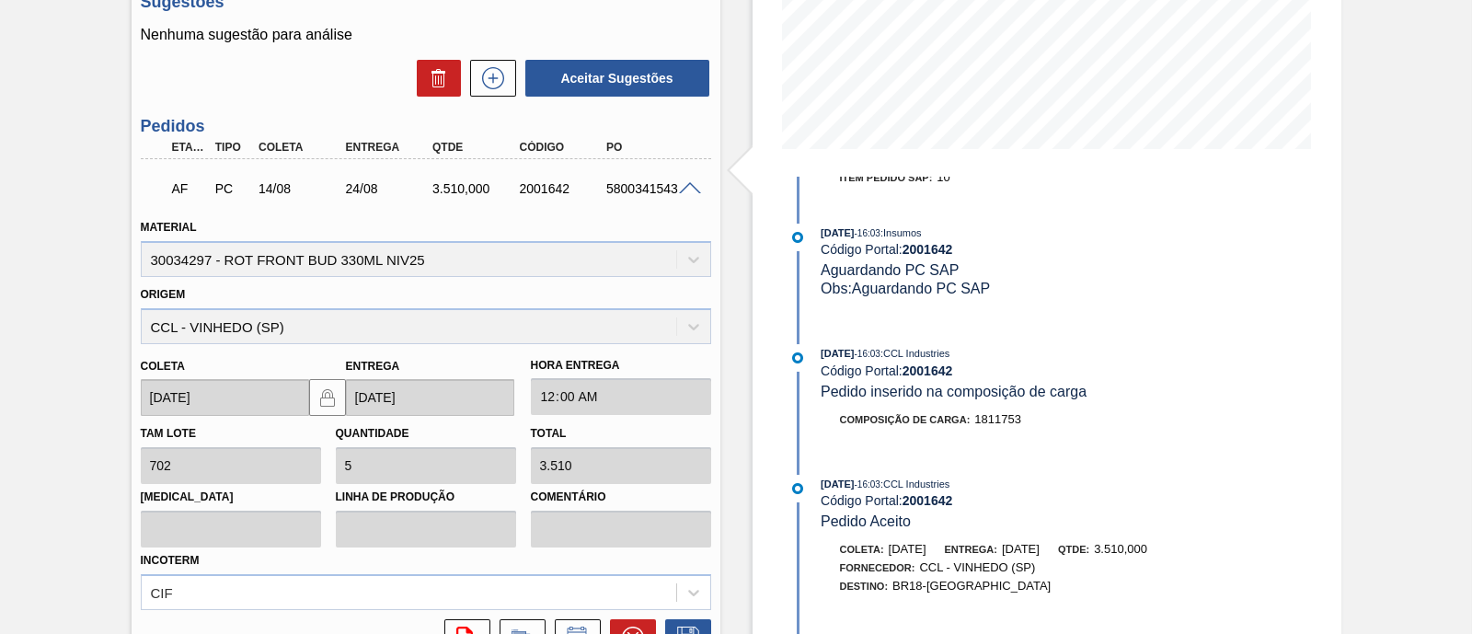
click at [686, 191] on span at bounding box center [690, 189] width 22 height 14
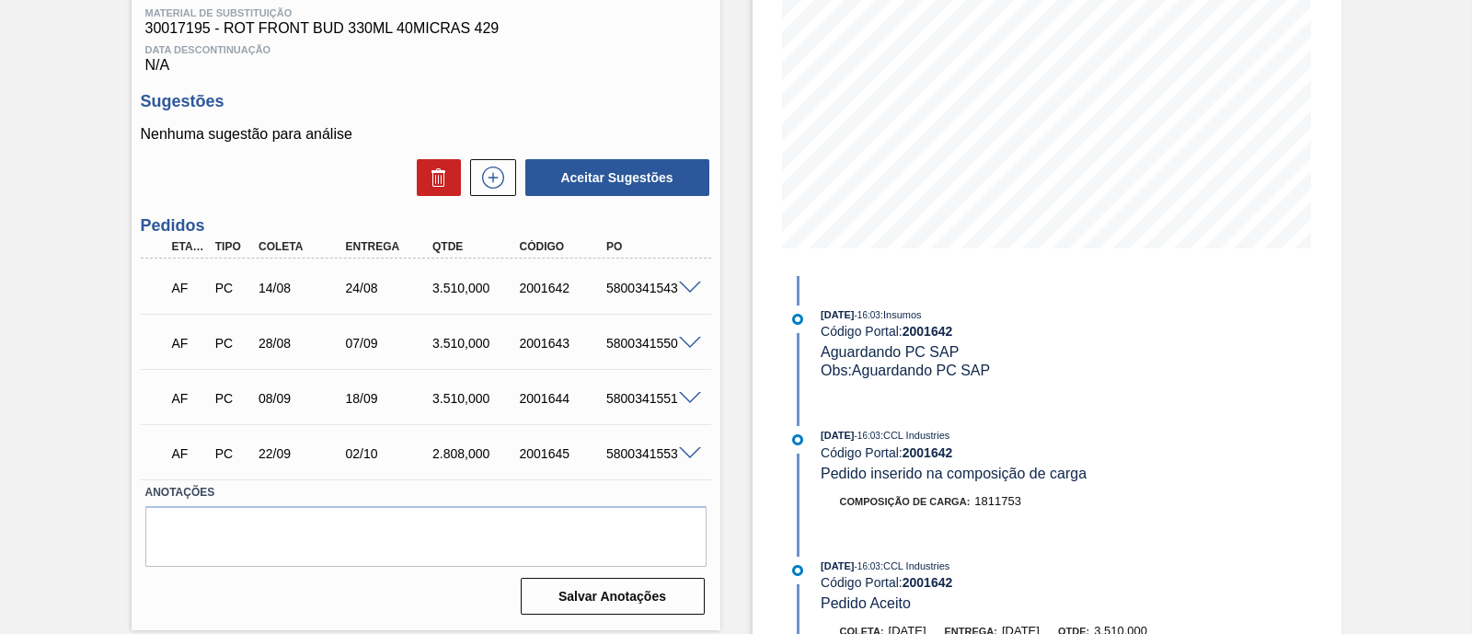
scroll to position [290, 0]
click at [768, 112] on div "Estoque De 13/08/2025 Até 27/08/2025 Filtro 16/08 Projeção de Estoque 3,612.139…" at bounding box center [1047, 39] width 589 height 474
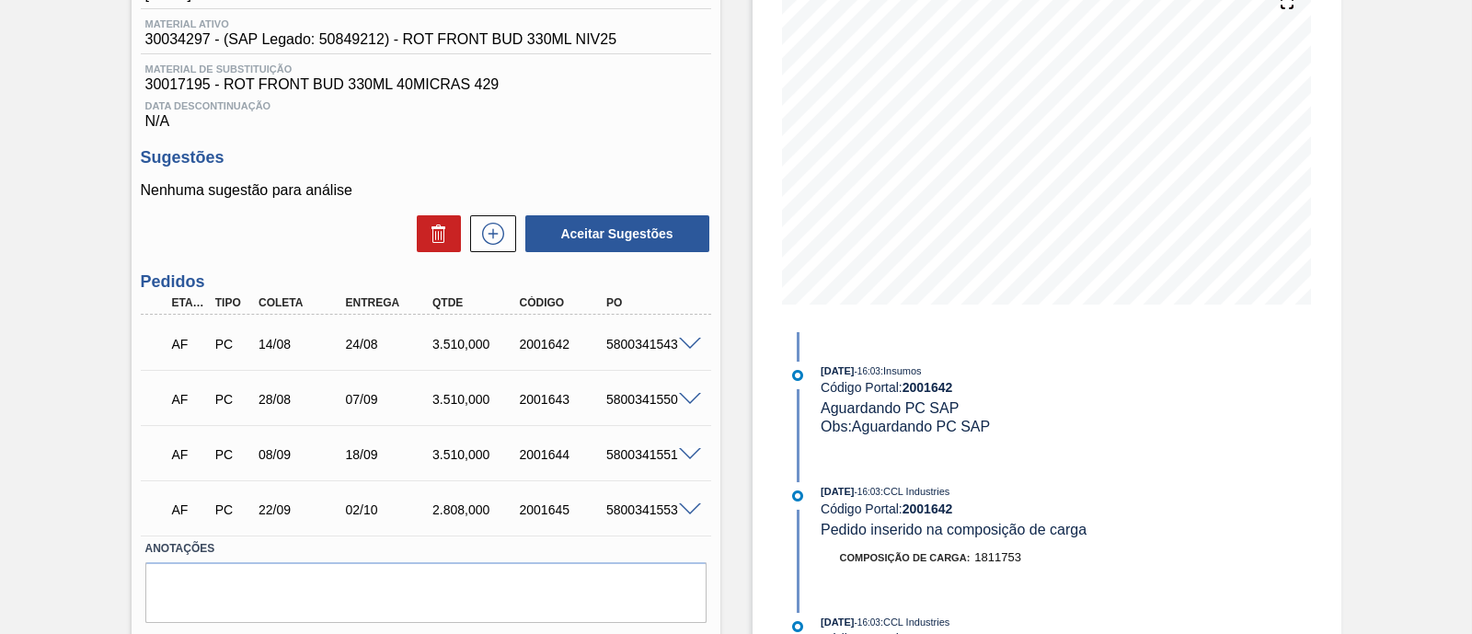
scroll to position [0, 0]
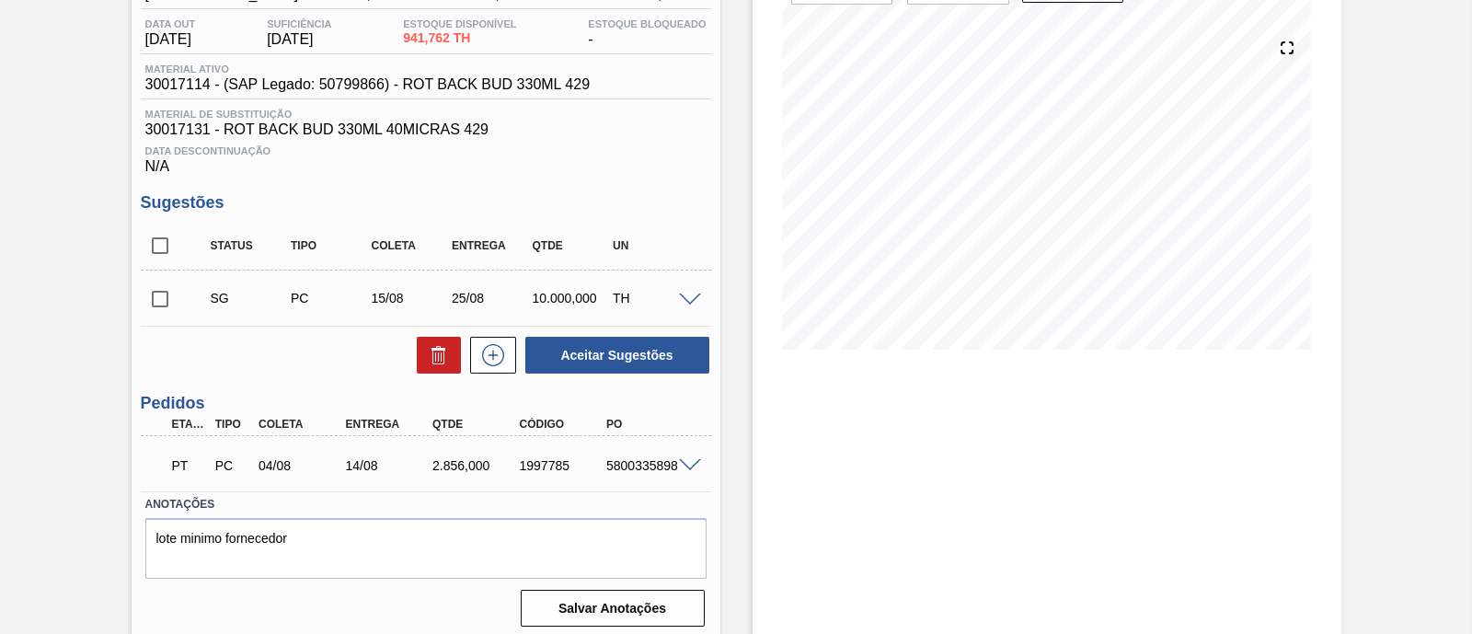
scroll to position [200, 0]
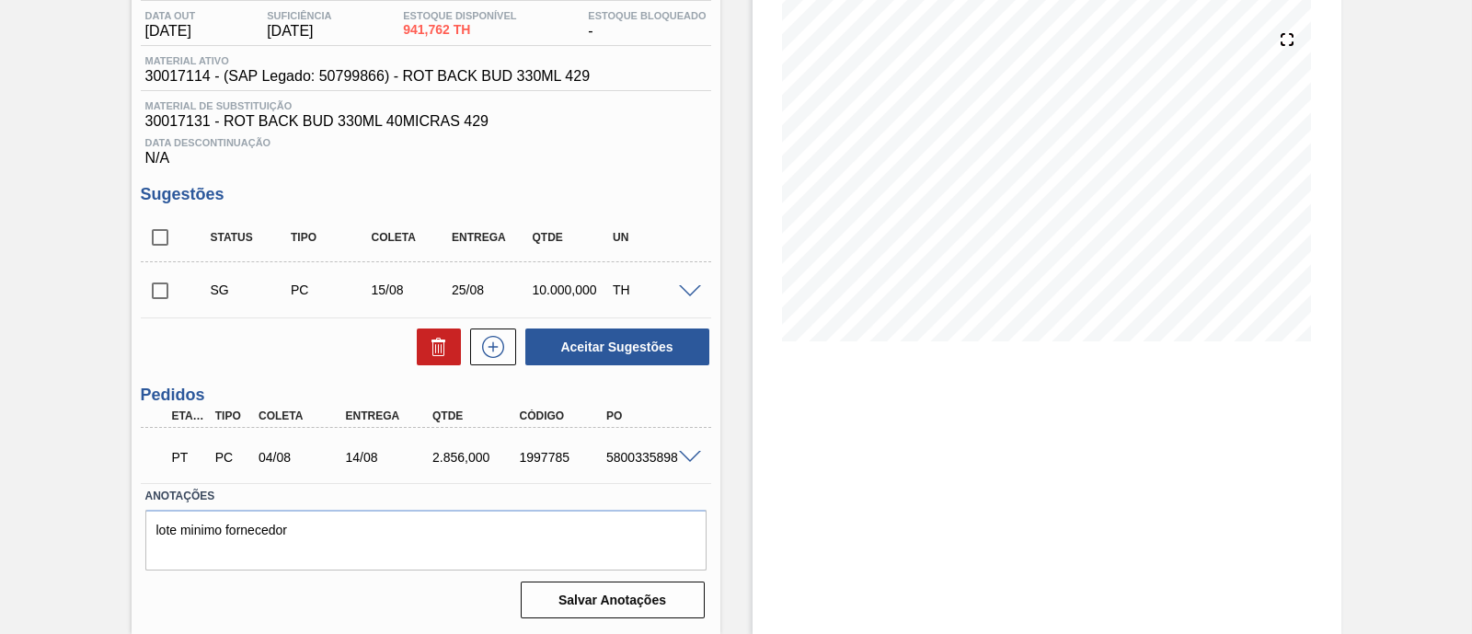
click at [681, 456] on span at bounding box center [690, 458] width 22 height 14
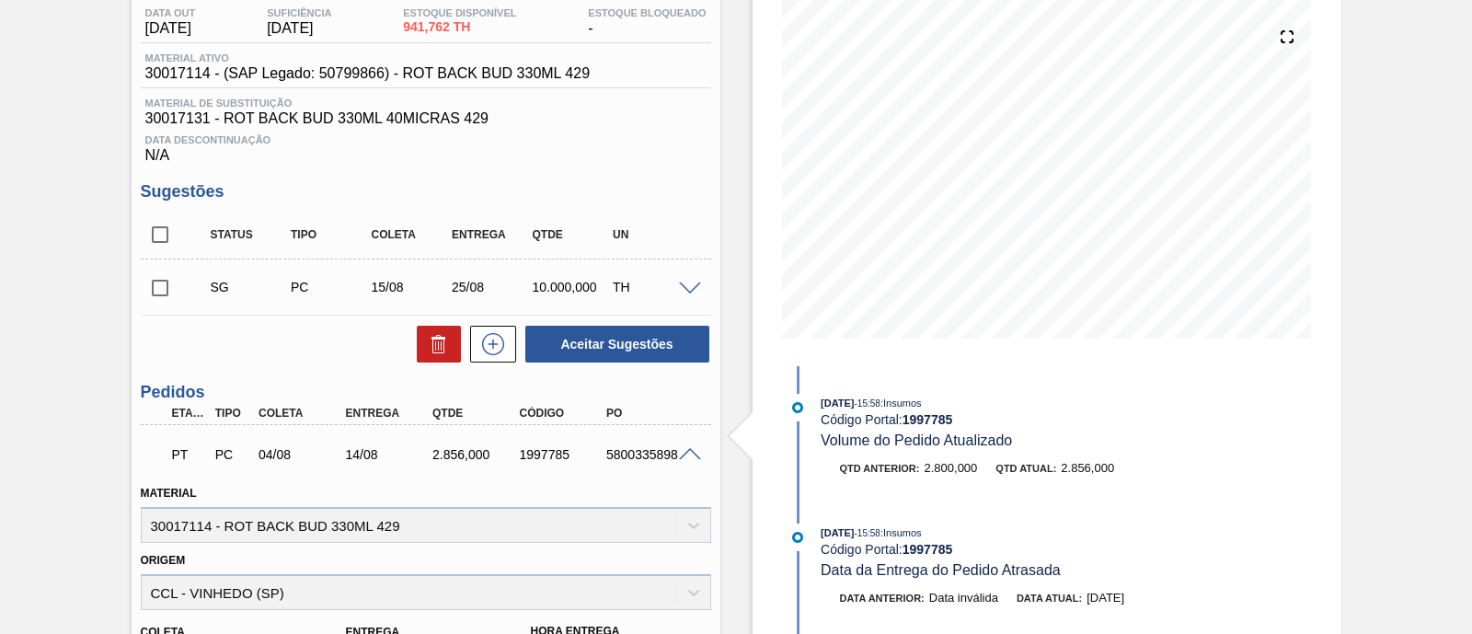
click at [690, 451] on span at bounding box center [690, 455] width 22 height 14
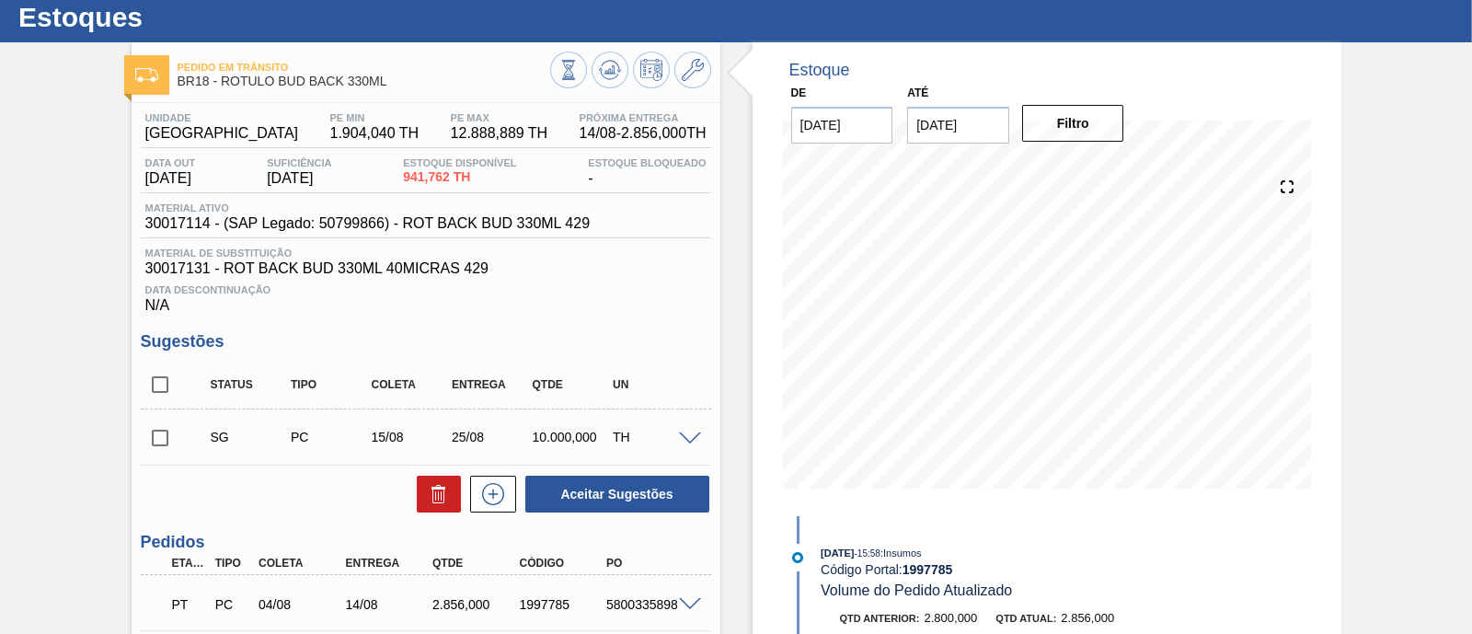
scroll to position [0, 0]
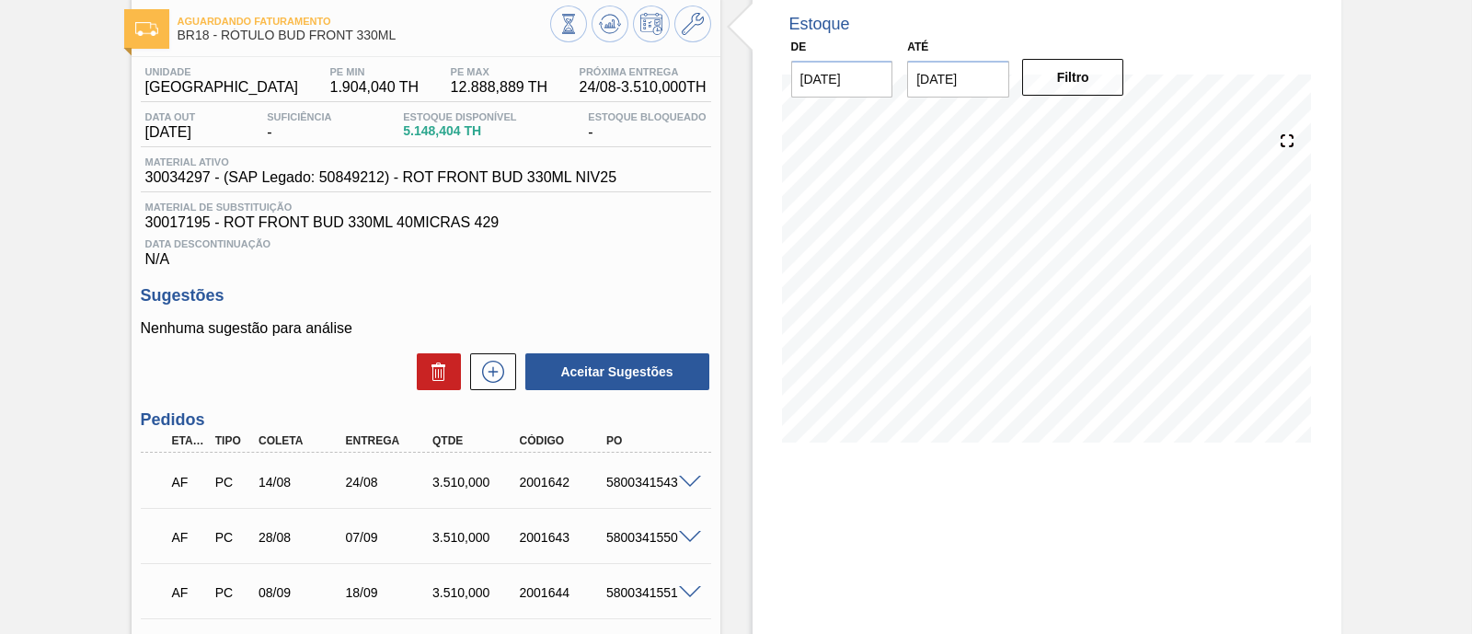
scroll to position [60, 0]
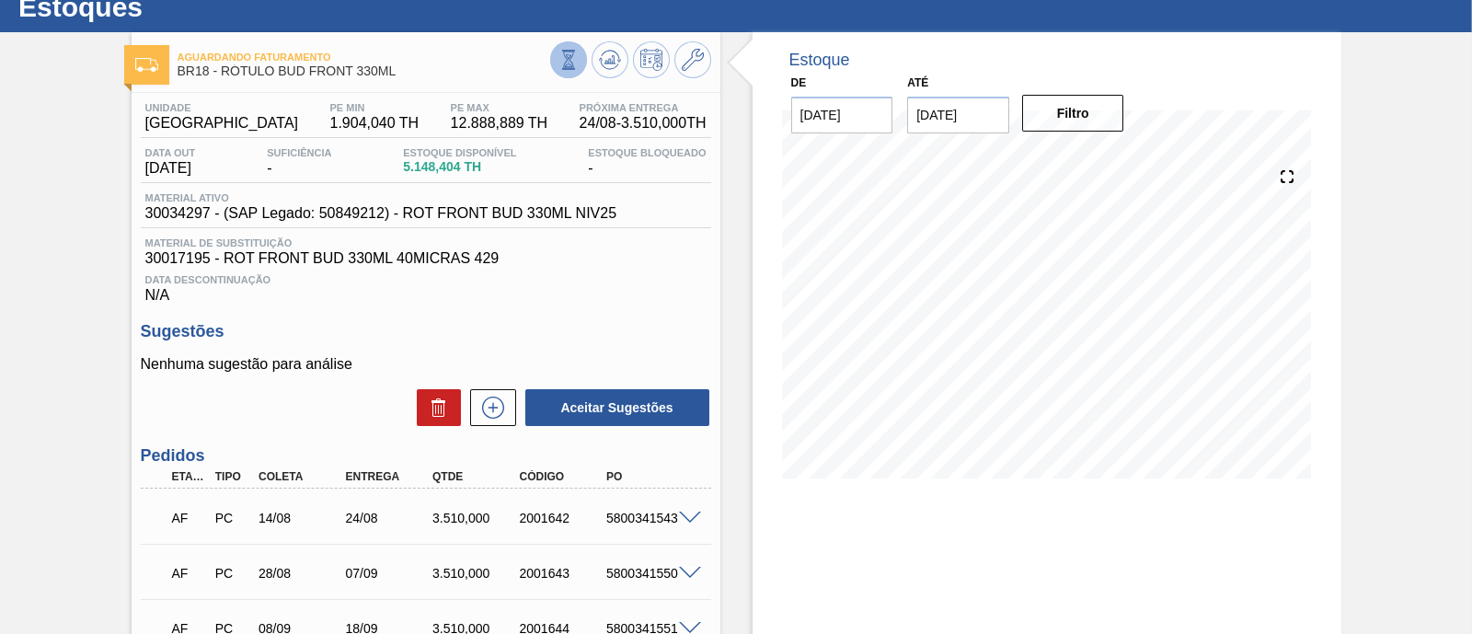
click at [561, 64] on icon at bounding box center [569, 60] width 20 height 20
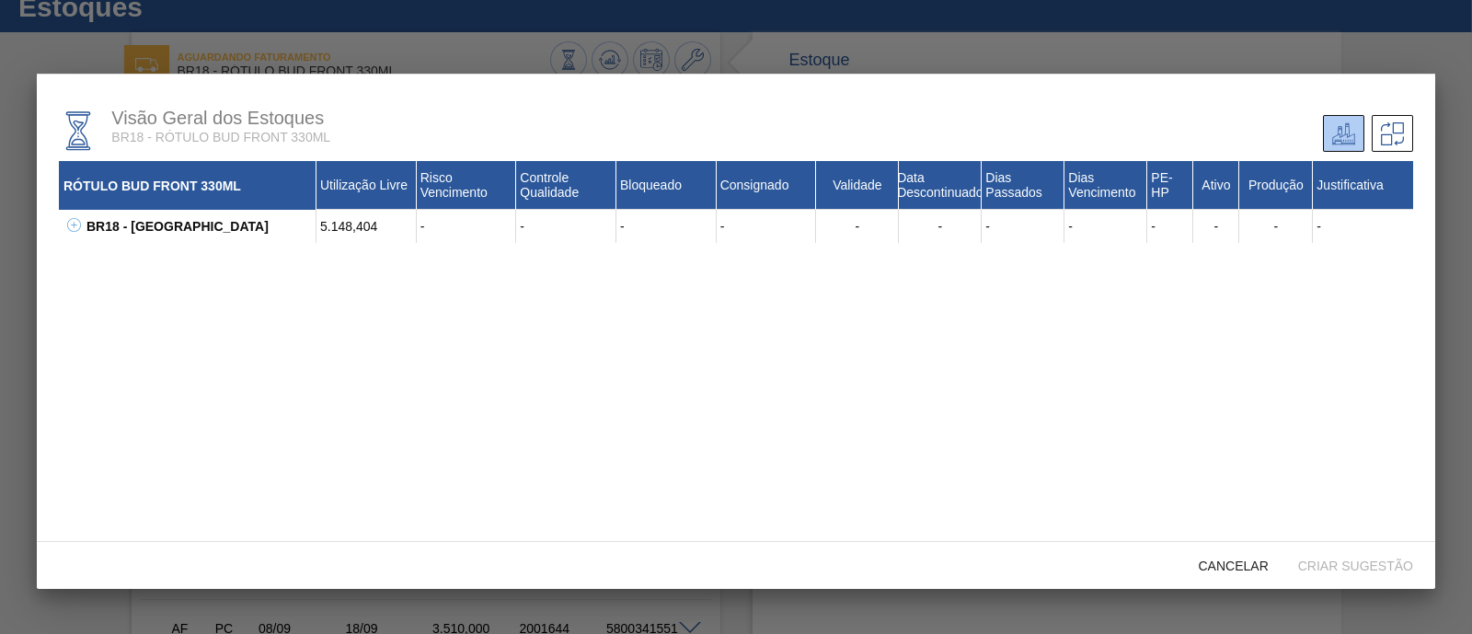
click at [69, 232] on icon at bounding box center [74, 225] width 14 height 14
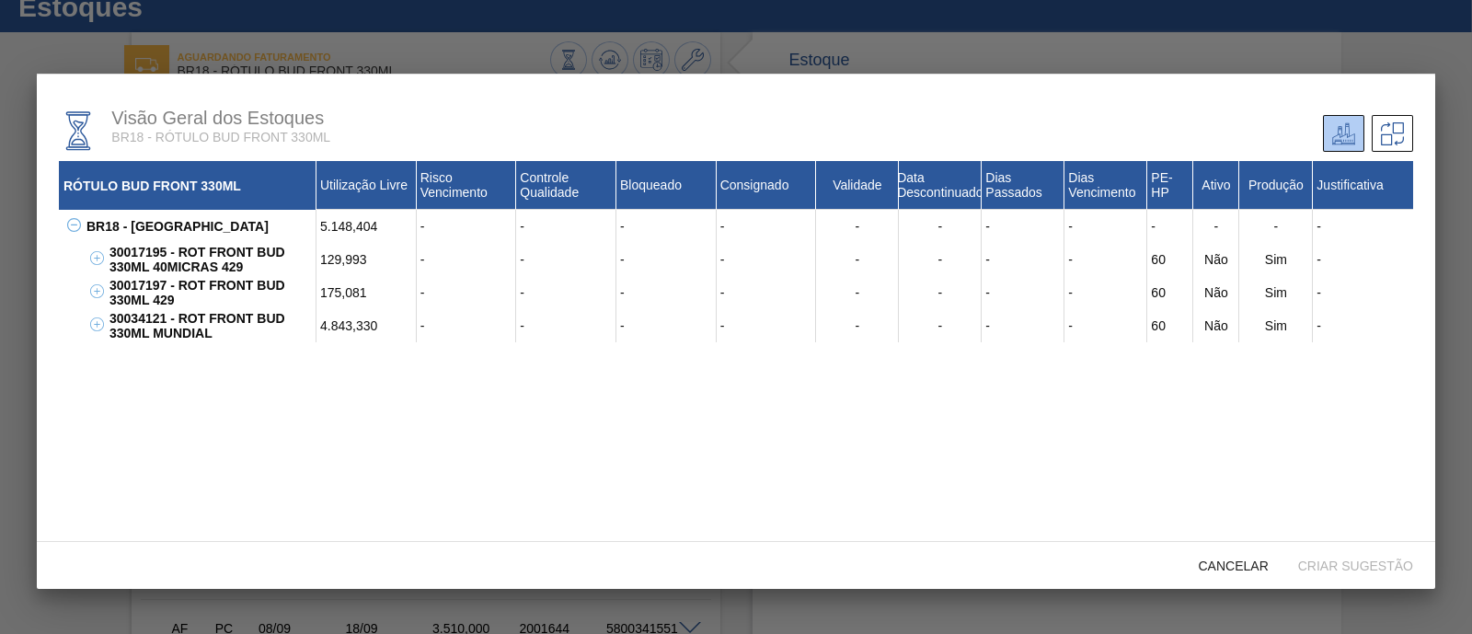
click at [285, 494] on div "RÓTULO BUD FRONT 330ML Utilização Livre Risco Vencimento Controle Qualidade Blo…" at bounding box center [736, 383] width 1355 height 445
click at [1261, 571] on span "Cancelar" at bounding box center [1233, 566] width 99 height 15
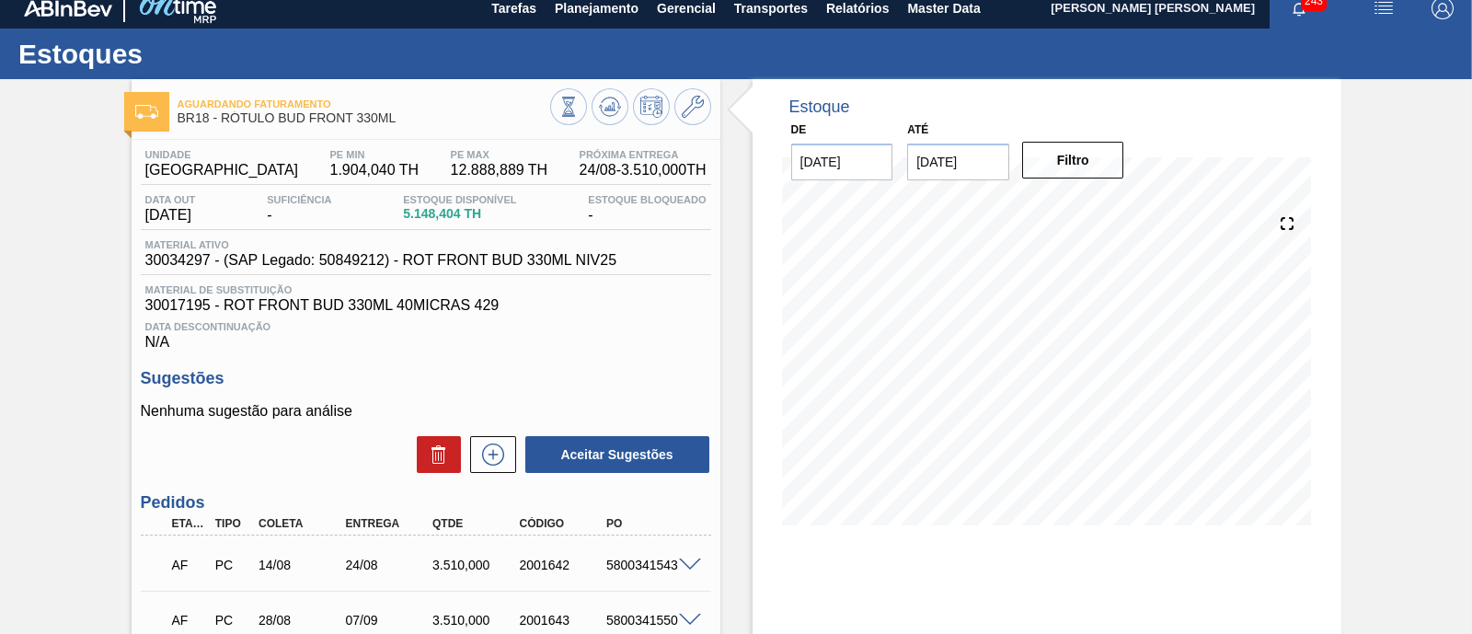
scroll to position [0, 0]
